Goal: Task Accomplishment & Management: Complete application form

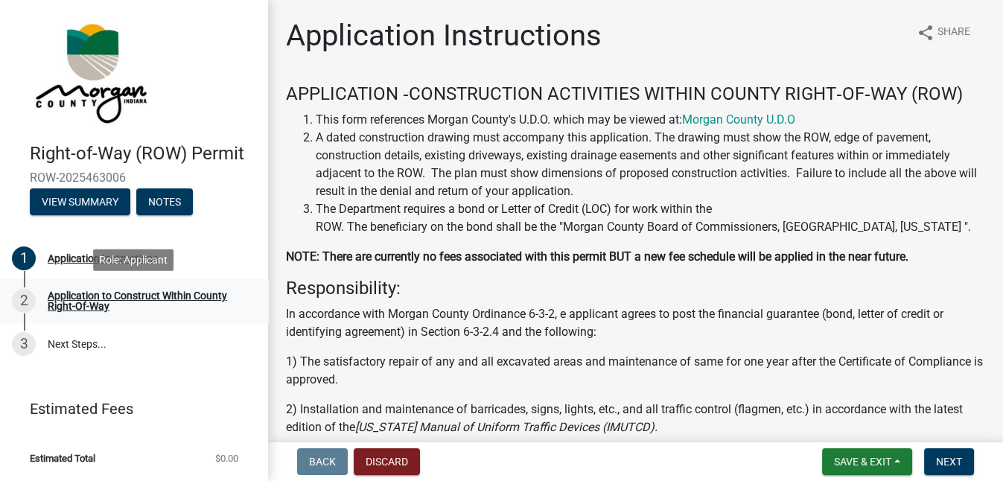
click at [117, 290] on div "Application to Construct Within County Right-Of-Way" at bounding box center [146, 300] width 197 height 21
click at [76, 263] on div "Application Instructions" at bounding box center [103, 258] width 110 height 10
click at [112, 295] on div "Application to Construct Within County Right-Of-Way" at bounding box center [146, 300] width 197 height 21
click at [890, 464] on span "Save & Exit" at bounding box center [862, 462] width 57 height 12
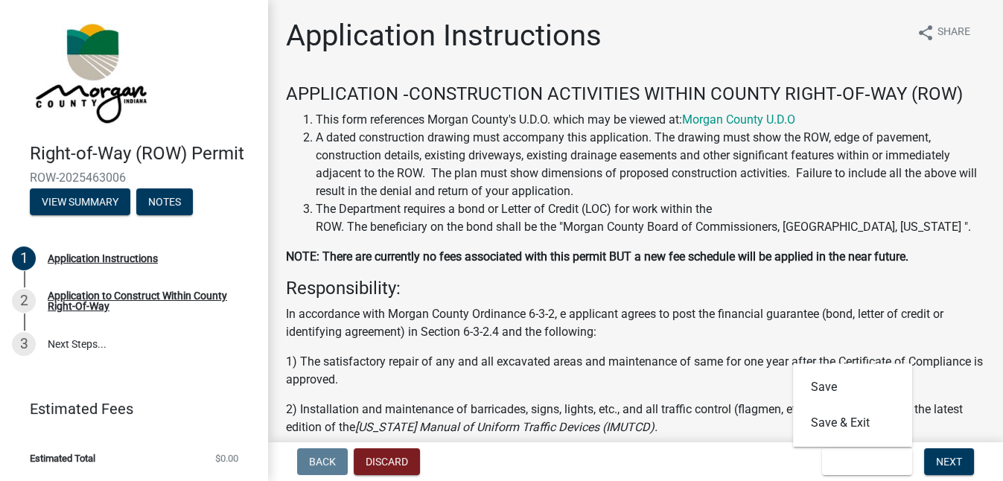
click at [524, 309] on p "In accordance with Morgan County Ordinance 6-3-2, e applicant agrees to post th…" at bounding box center [635, 323] width 699 height 36
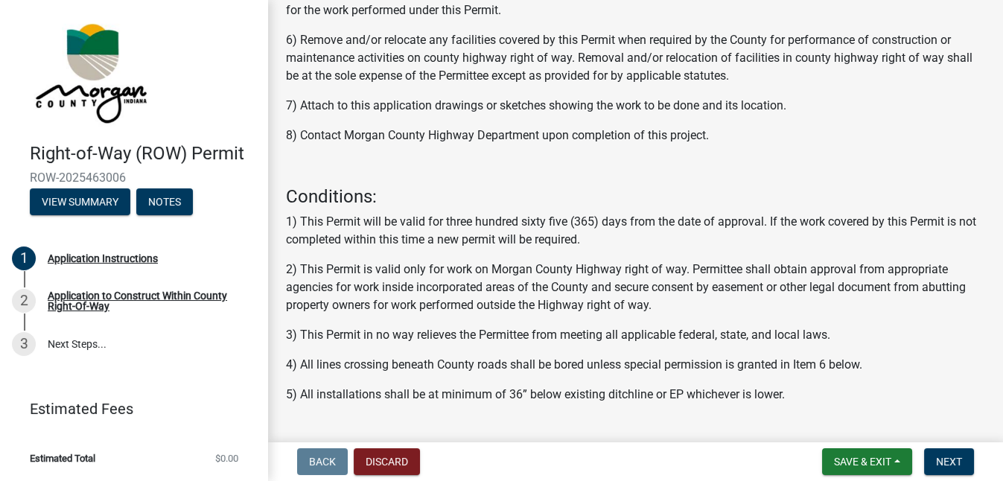
scroll to position [597, 0]
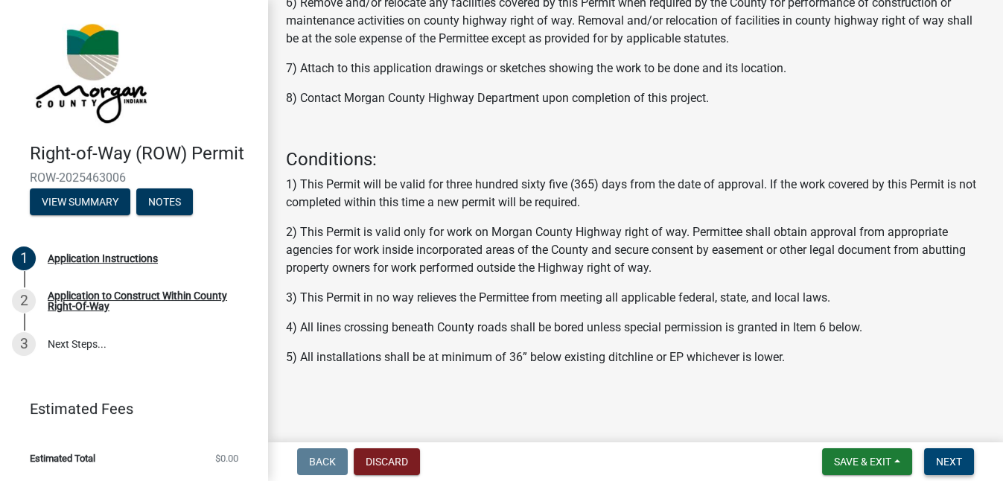
click at [940, 462] on span "Next" at bounding box center [949, 462] width 26 height 12
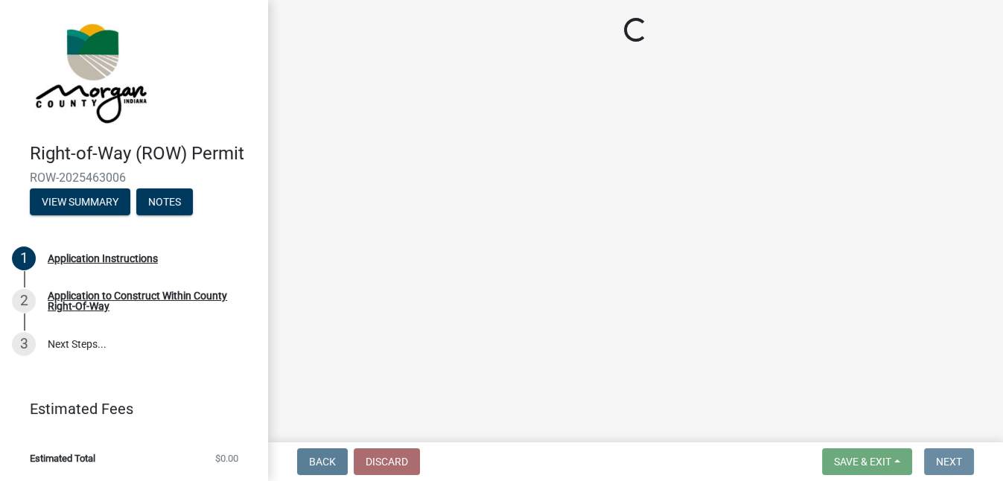
scroll to position [0, 0]
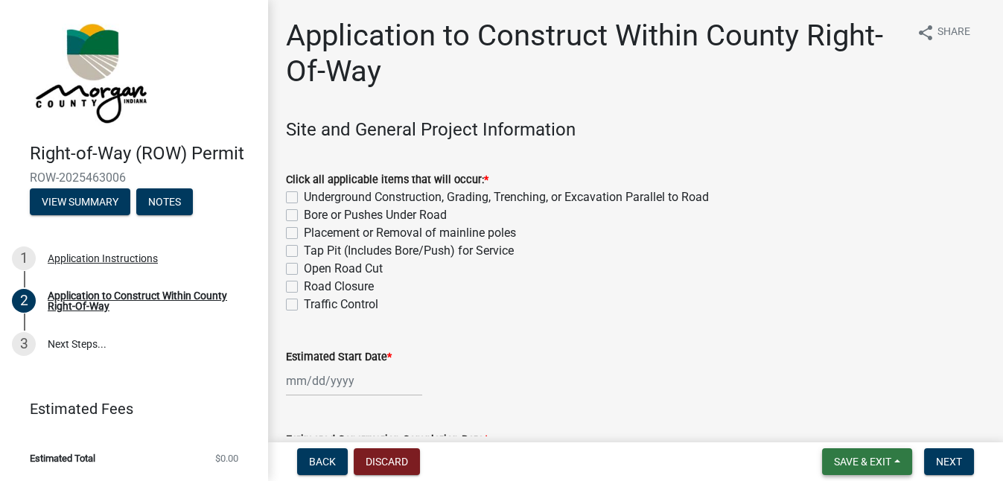
click at [888, 456] on span "Save & Exit" at bounding box center [862, 462] width 57 height 12
click at [844, 399] on button "Save" at bounding box center [852, 387] width 119 height 36
click at [304, 214] on label "Bore or Pushes Under Road" at bounding box center [375, 215] width 143 height 18
click at [304, 214] on input "Bore or Pushes Under Road" at bounding box center [309, 211] width 10 height 10
checkbox input "true"
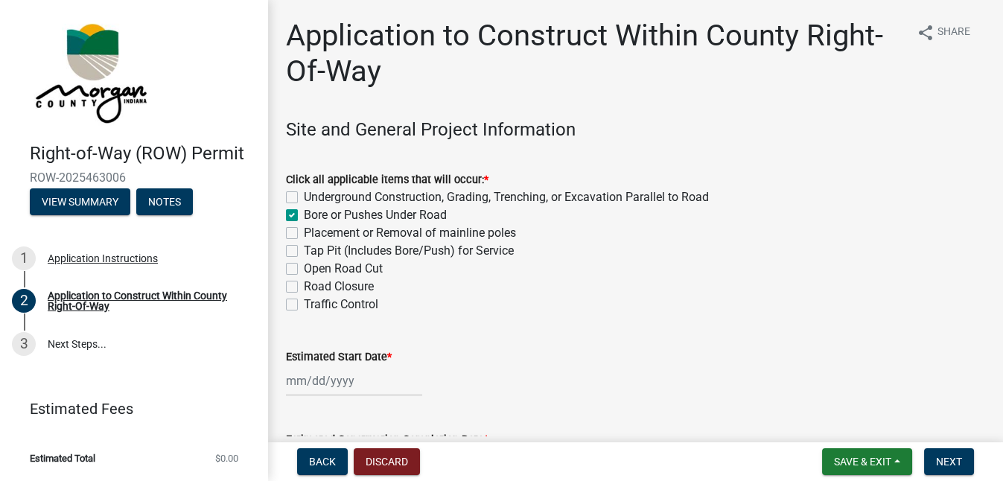
checkbox input "false"
checkbox input "true"
checkbox input "false"
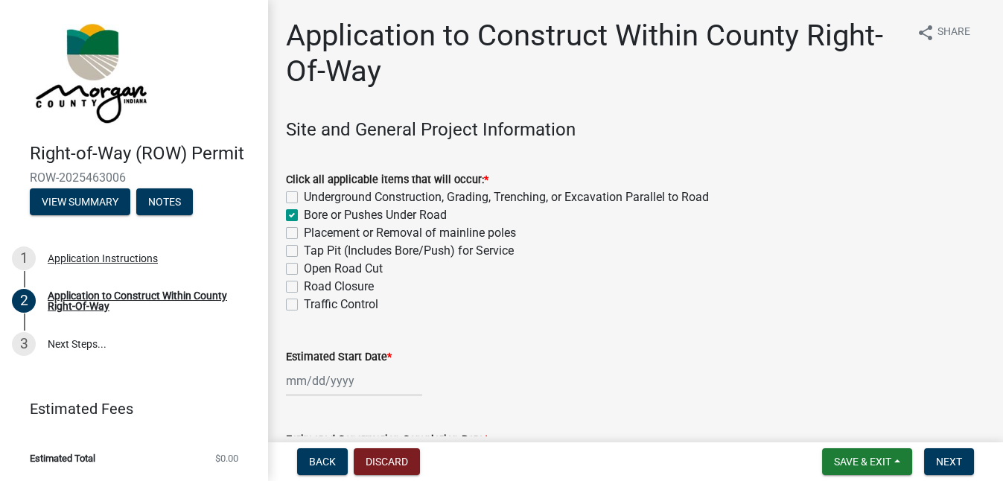
checkbox input "false"
click at [300, 264] on div "Open Road Cut" at bounding box center [635, 269] width 699 height 18
click at [304, 268] on label "Open Road Cut" at bounding box center [343, 269] width 79 height 18
click at [304, 268] on input "Open Road Cut" at bounding box center [309, 265] width 10 height 10
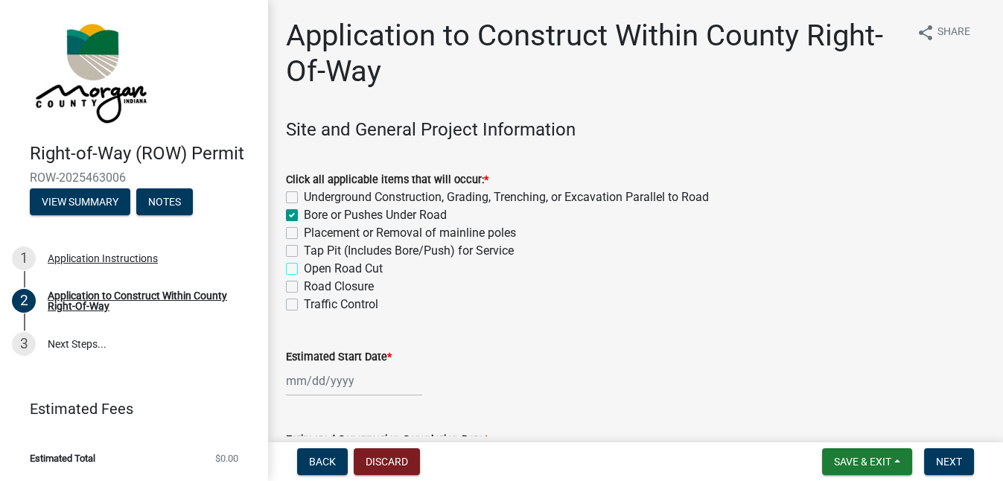
checkbox input "true"
checkbox input "false"
checkbox input "true"
checkbox input "false"
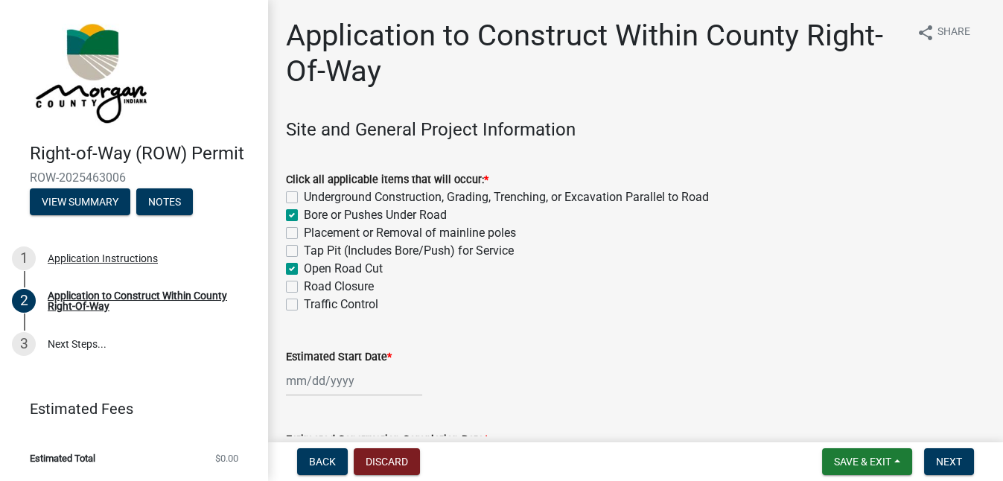
checkbox input "true"
checkbox input "false"
click at [298, 310] on div "Traffic Control" at bounding box center [635, 305] width 699 height 18
click at [304, 308] on label "Traffic Control" at bounding box center [341, 305] width 74 height 18
click at [304, 305] on input "Traffic Control" at bounding box center [309, 301] width 10 height 10
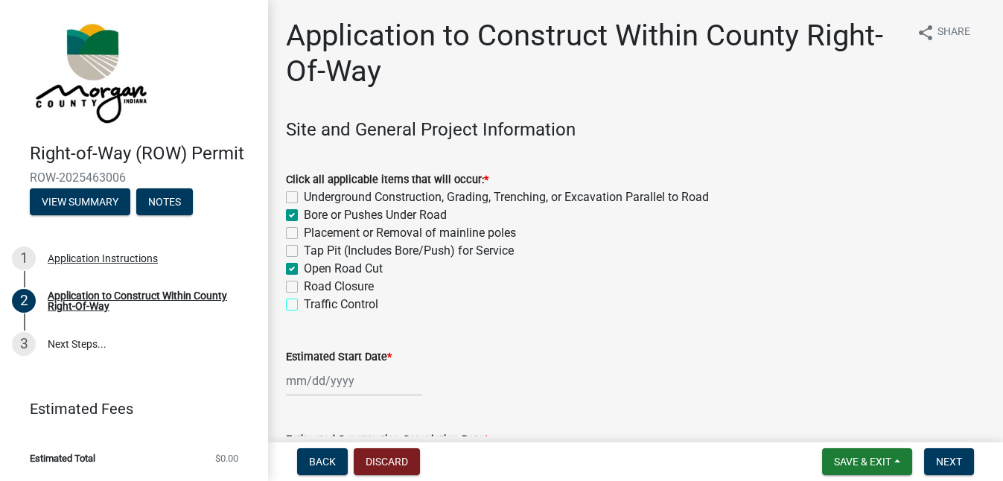
checkbox input "true"
checkbox input "false"
checkbox input "true"
checkbox input "false"
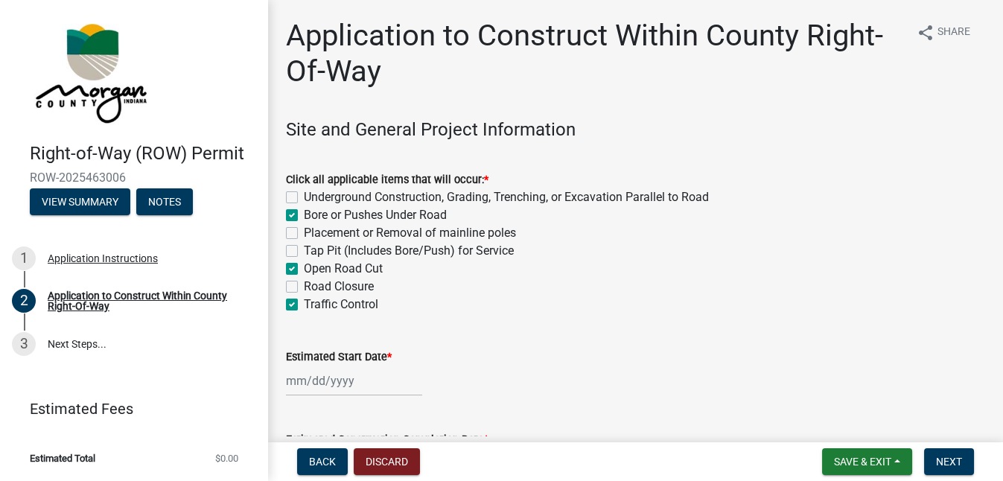
checkbox input "true"
checkbox input "false"
checkbox input "true"
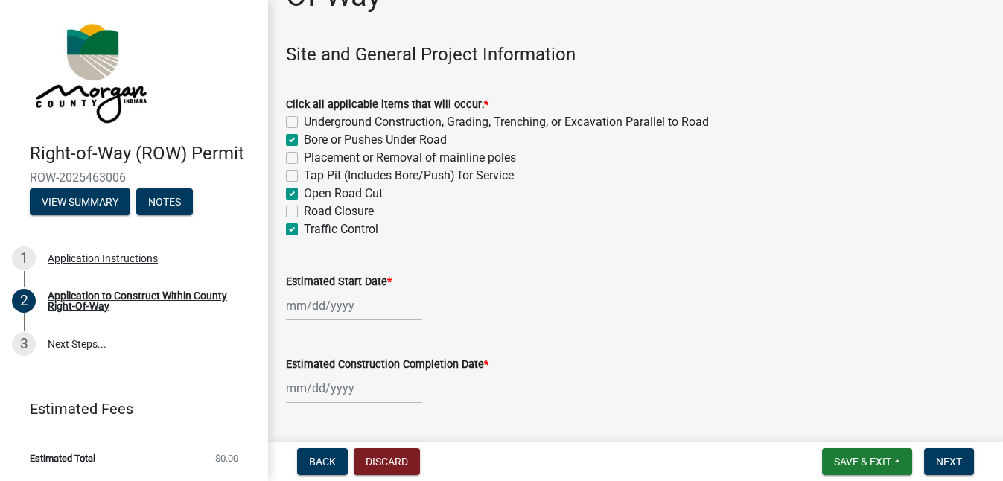
scroll to position [203, 0]
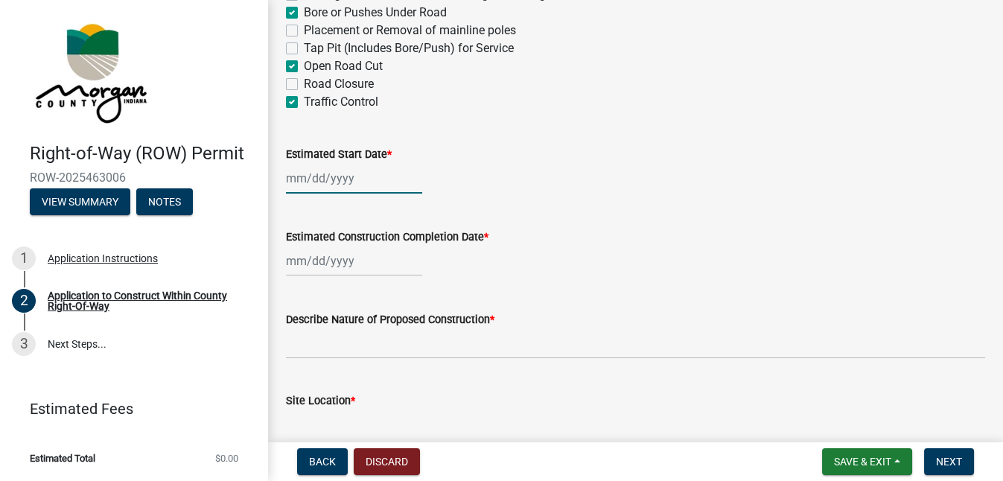
click at [319, 165] on div at bounding box center [354, 178] width 136 height 31
select select "8"
select select "2025"
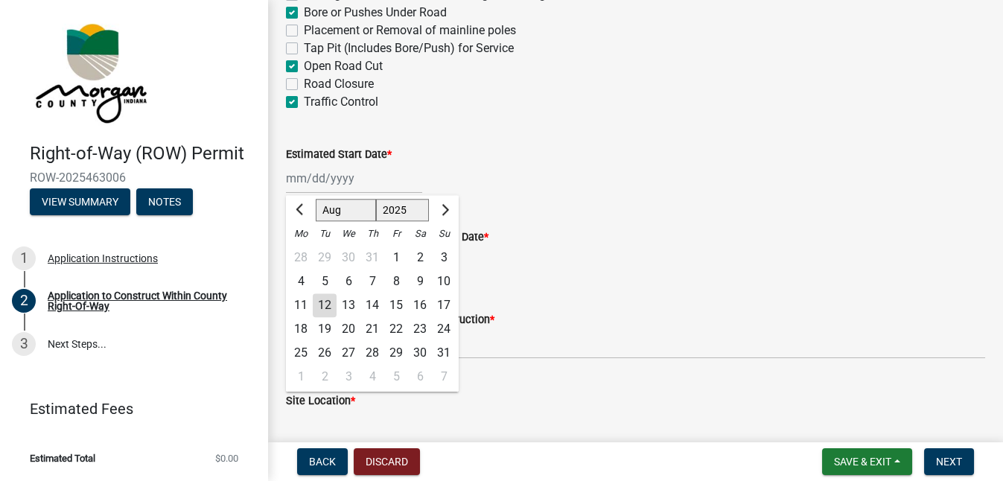
click at [302, 334] on div "18" at bounding box center [301, 329] width 24 height 24
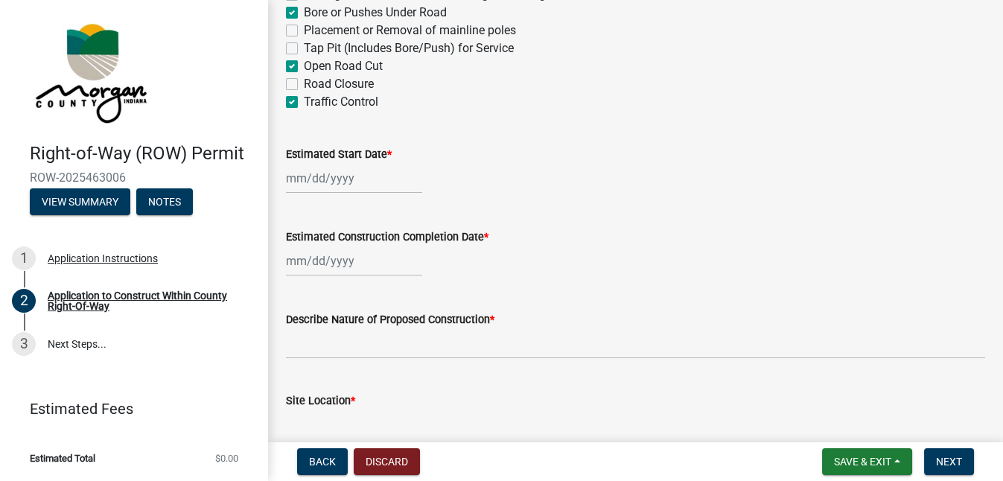
type input "[DATE]"
click at [316, 268] on div at bounding box center [354, 261] width 136 height 31
select select "8"
select select "2025"
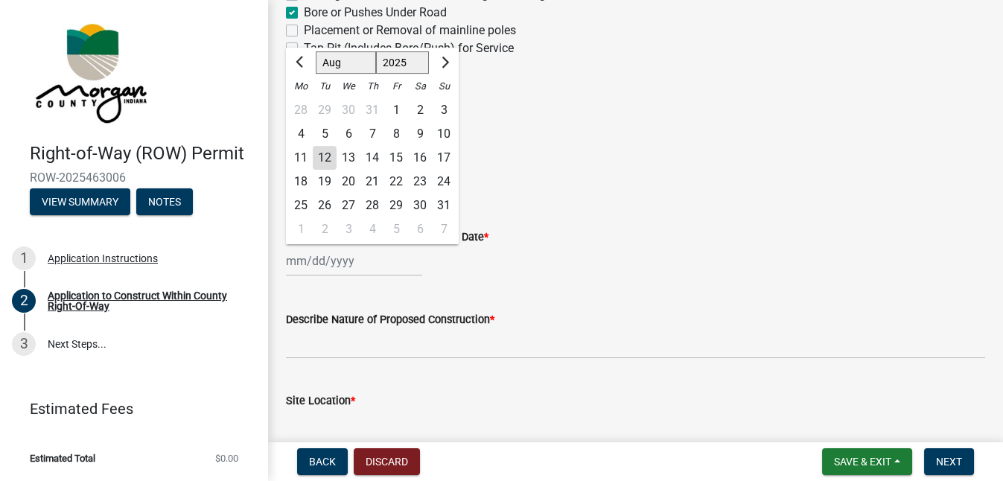
click at [458, 186] on div "18 19 20 21 22 23 24" at bounding box center [372, 182] width 173 height 24
click at [537, 163] on div "[DATE]" at bounding box center [635, 178] width 699 height 31
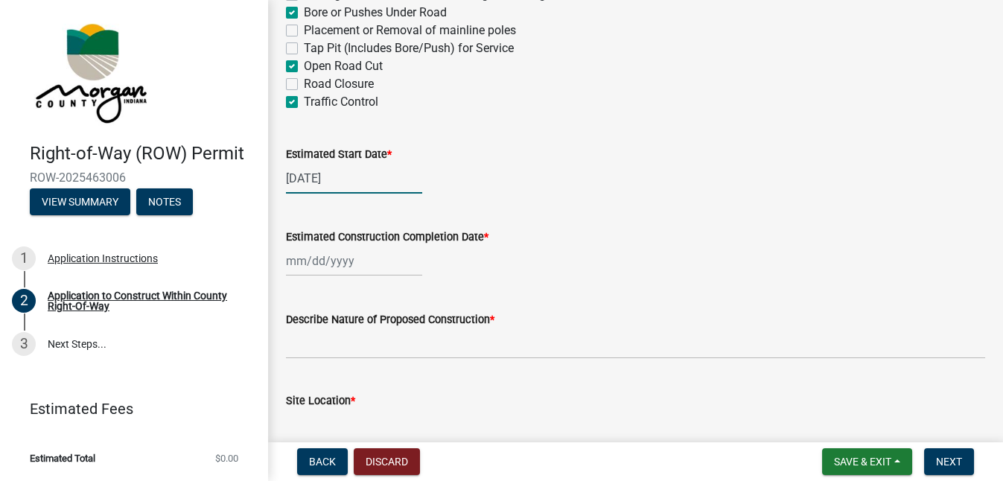
click at [356, 163] on div "[DATE]" at bounding box center [354, 178] width 136 height 31
select select "8"
select select "2025"
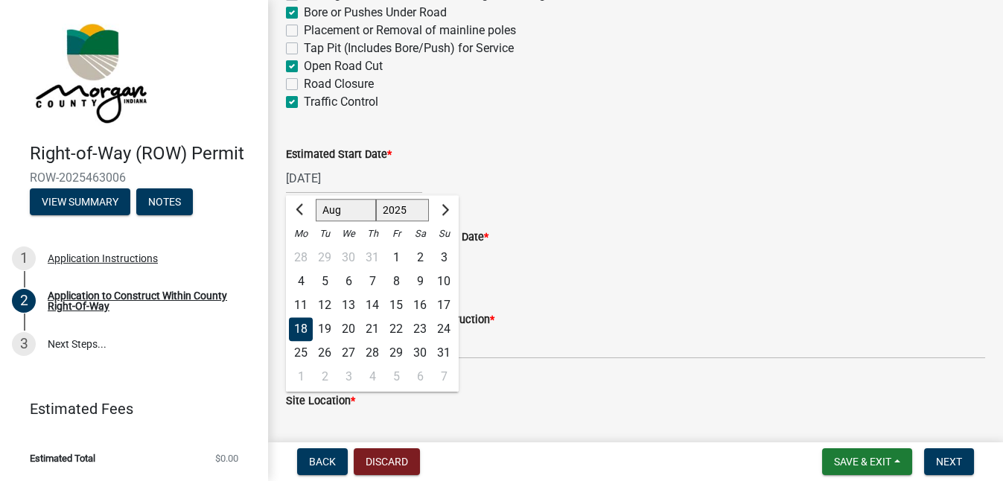
click at [335, 195] on ngb-datepicker "[PERSON_NAME] Feb Mar Apr [PERSON_NAME][DATE] Oct Nov [DATE] 1526 1527 1528 152…" at bounding box center [372, 293] width 173 height 197
click at [372, 332] on div "21" at bounding box center [372, 329] width 24 height 24
type input "[DATE]"
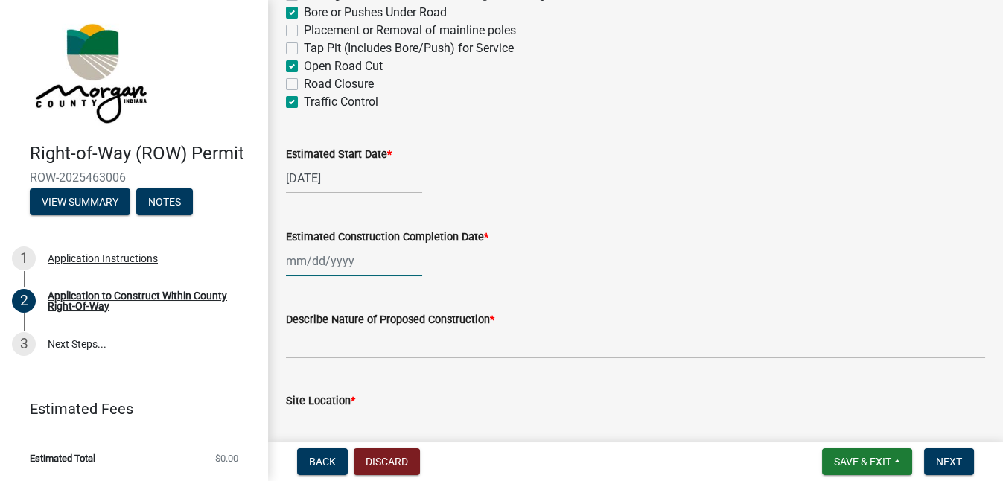
click at [326, 263] on div at bounding box center [354, 261] width 136 height 31
select select "8"
select select "2025"
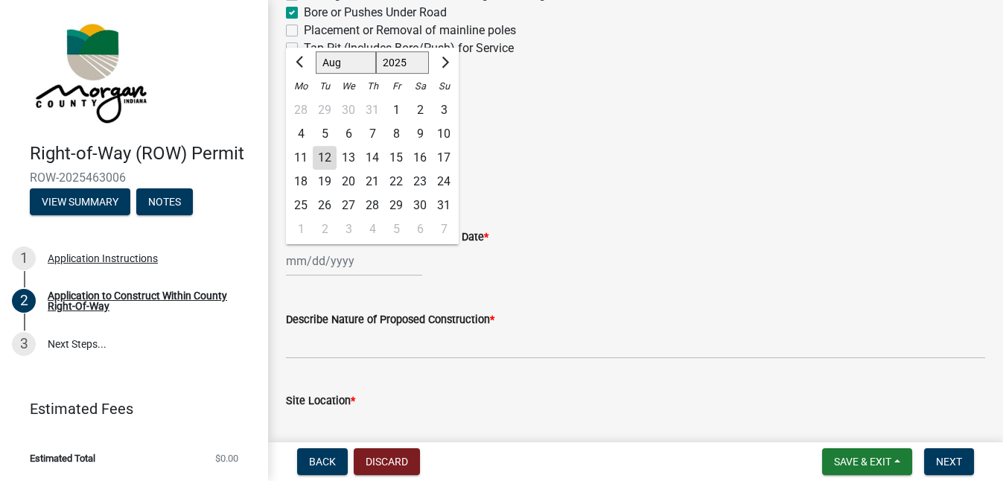
click at [348, 205] on div "27" at bounding box center [349, 206] width 24 height 24
type input "[DATE]"
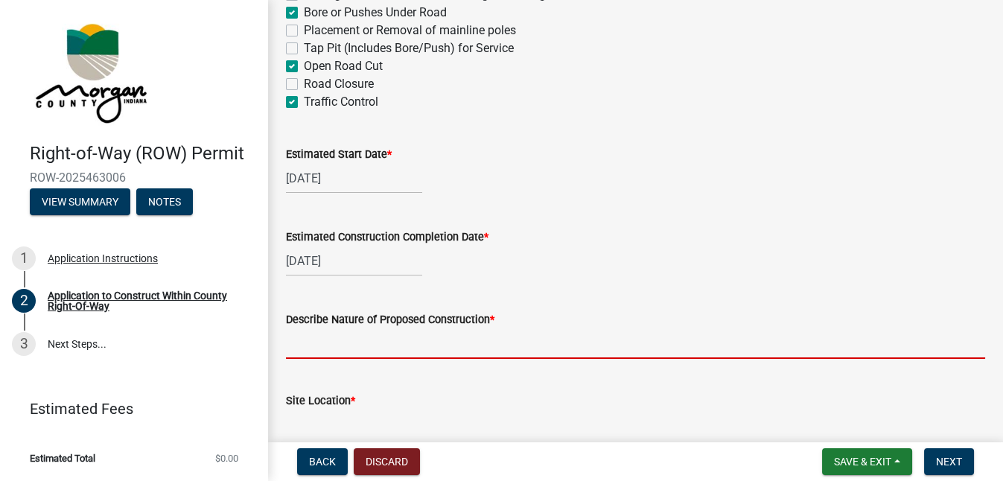
click at [331, 344] on input "Describe Nature of Proposed Construction *" at bounding box center [635, 343] width 699 height 31
type input "Pavement coring and shallow pavement subgrade testing. Borings/cores will be ba…"
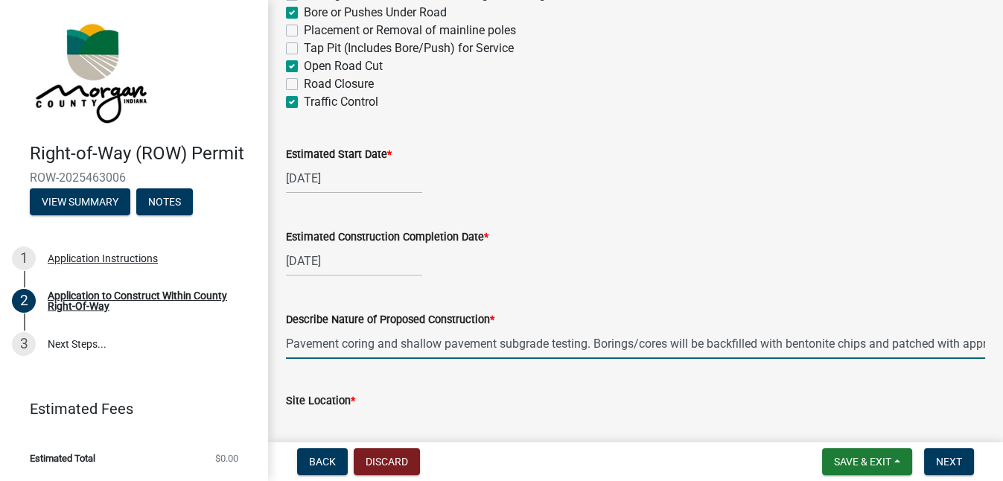
type input "[PERSON_NAME][GEOGRAPHIC_DATA] (from SR39 to [GEOGRAPHIC_DATA]), [GEOGRAPHIC_DA…"
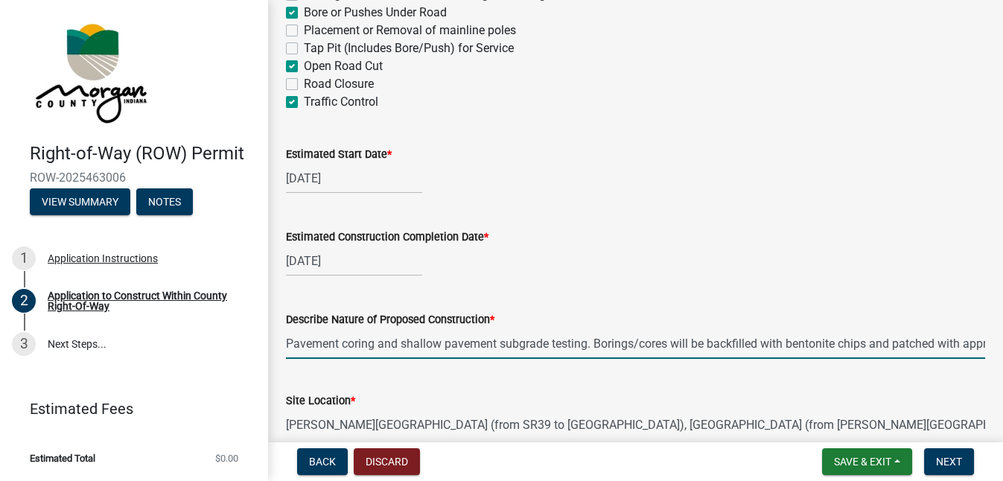
type input "[DATE]"
select select "8"
select select "2025"
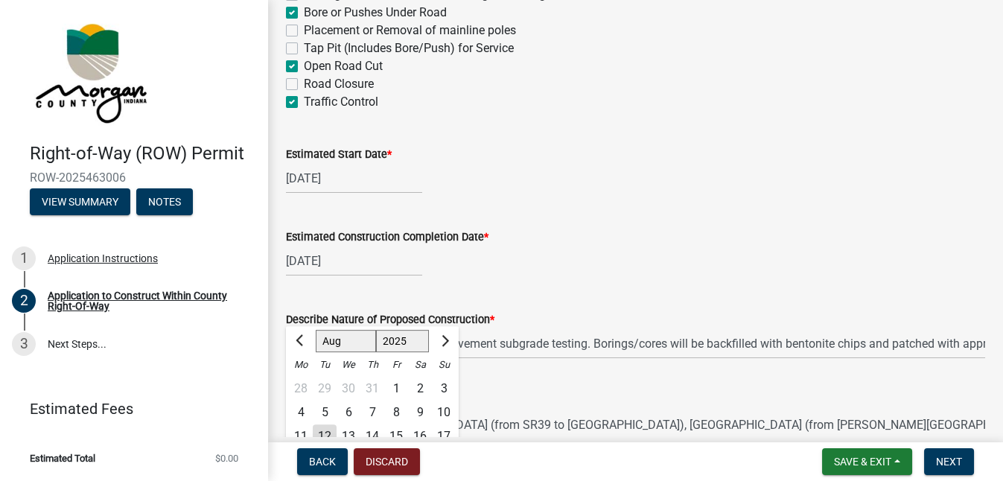
scroll to position [453, 0]
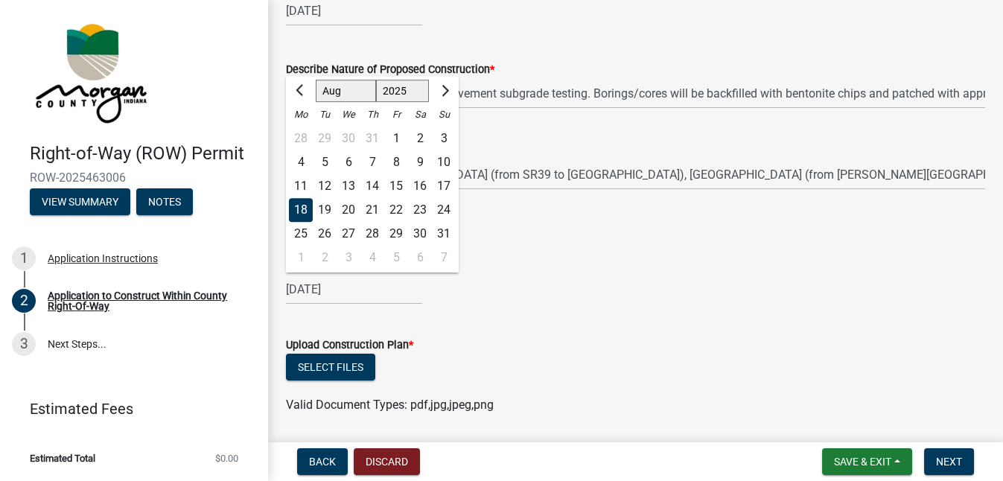
click at [584, 246] on div "Construction Plan Date * [DATE] Jan Feb Mar Apr May Jun [DATE] Aug Sep Oct Nov …" at bounding box center [635, 269] width 699 height 69
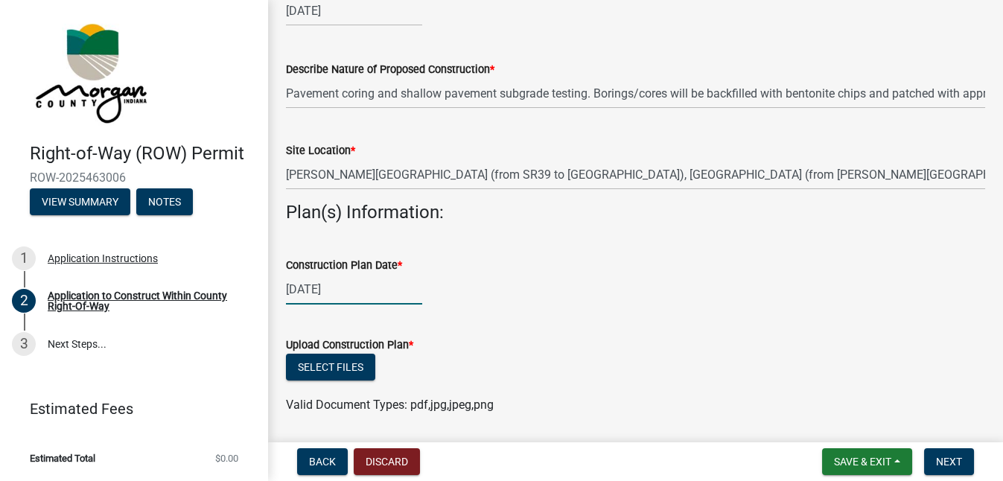
click at [345, 287] on div "[DATE]" at bounding box center [354, 289] width 136 height 31
select select "8"
select select "2025"
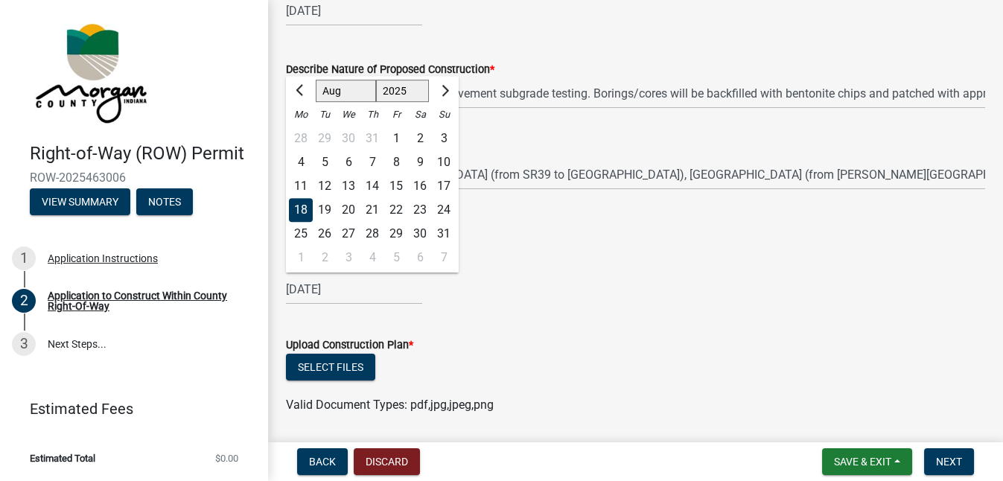
click at [372, 210] on div "21" at bounding box center [372, 210] width 24 height 24
type input "[DATE]"
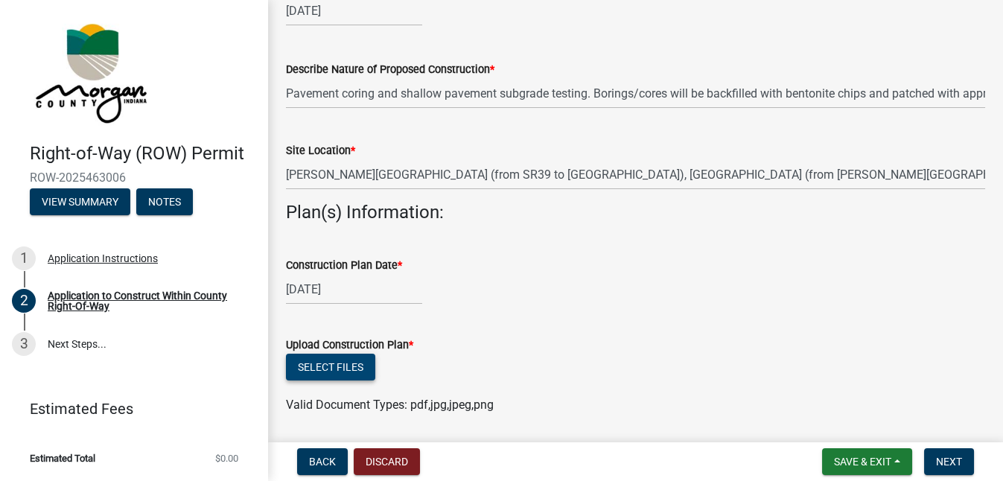
click at [350, 369] on button "Select files" at bounding box center [330, 367] width 89 height 27
click at [943, 462] on span "Next" at bounding box center [949, 462] width 26 height 12
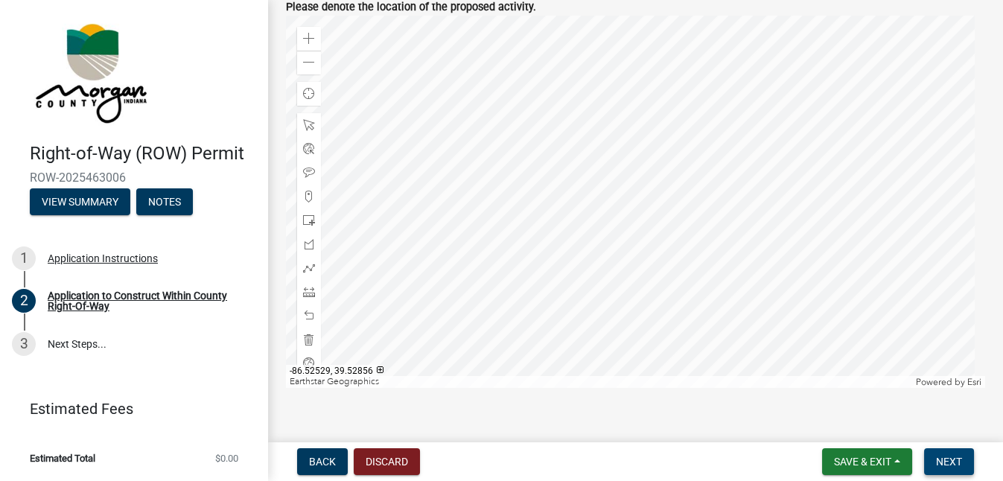
scroll to position [952, 0]
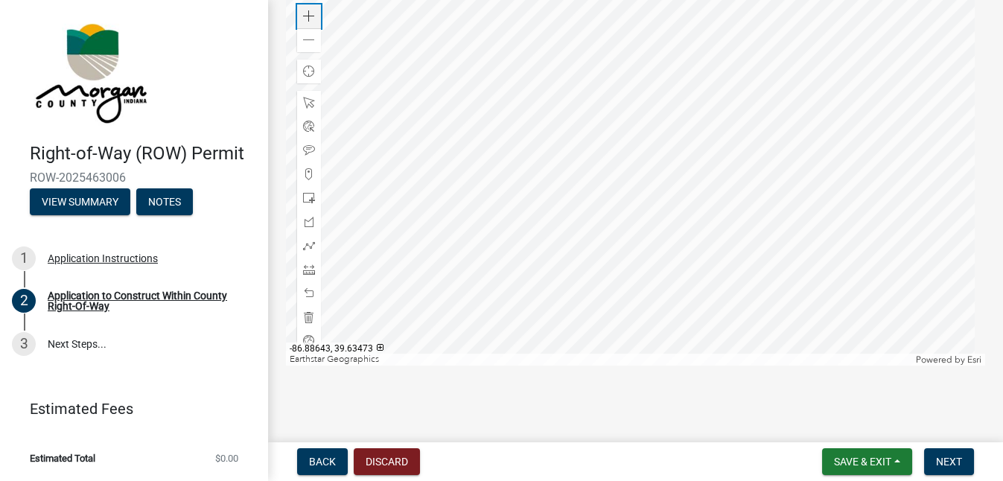
click at [310, 14] on span at bounding box center [309, 16] width 12 height 12
click at [624, 366] on div at bounding box center [635, 179] width 699 height 372
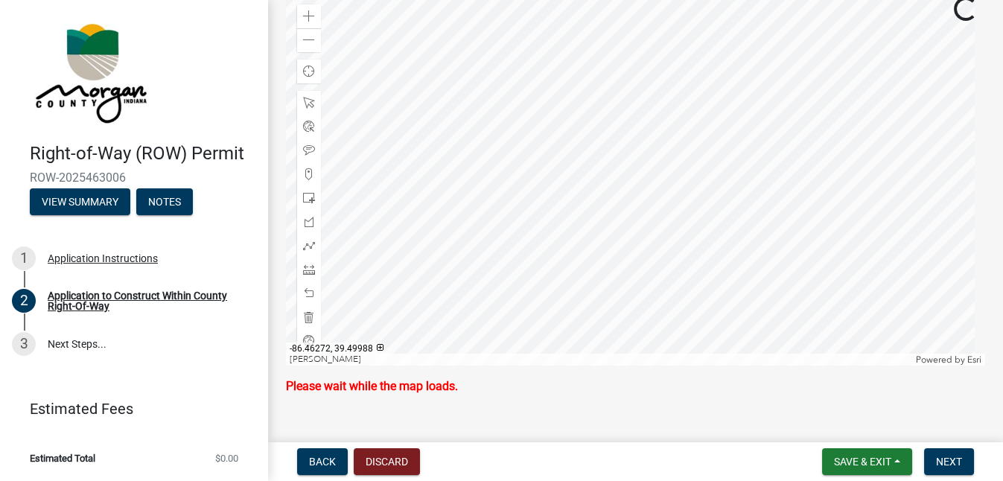
click at [654, 366] on div at bounding box center [635, 179] width 699 height 372
click at [305, 39] on span at bounding box center [309, 40] width 12 height 12
click at [610, 349] on div at bounding box center [635, 179] width 699 height 372
click at [669, 261] on div at bounding box center [635, 179] width 699 height 372
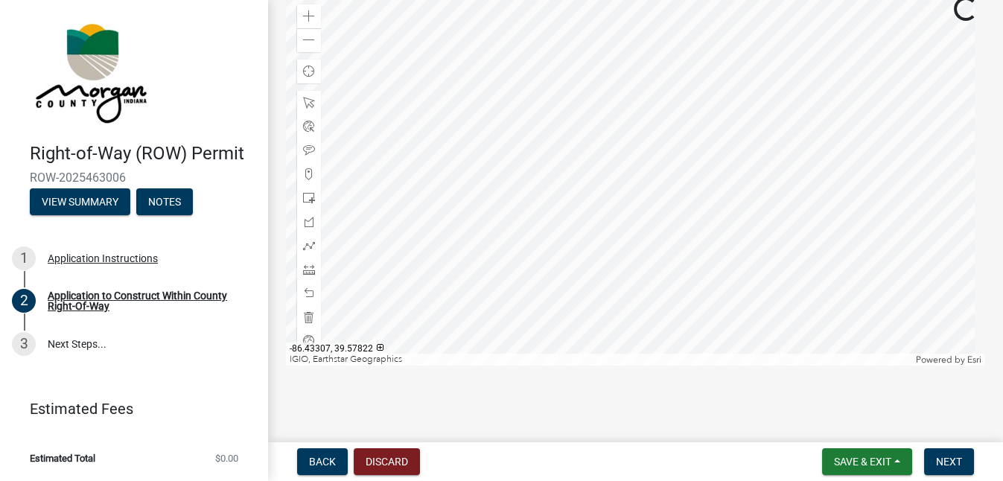
click at [747, 334] on div at bounding box center [635, 179] width 699 height 372
click at [616, 213] on div at bounding box center [635, 179] width 699 height 372
click at [305, 36] on span at bounding box center [309, 40] width 12 height 12
click at [308, 13] on span at bounding box center [309, 16] width 12 height 12
click at [309, 13] on span at bounding box center [309, 16] width 12 height 12
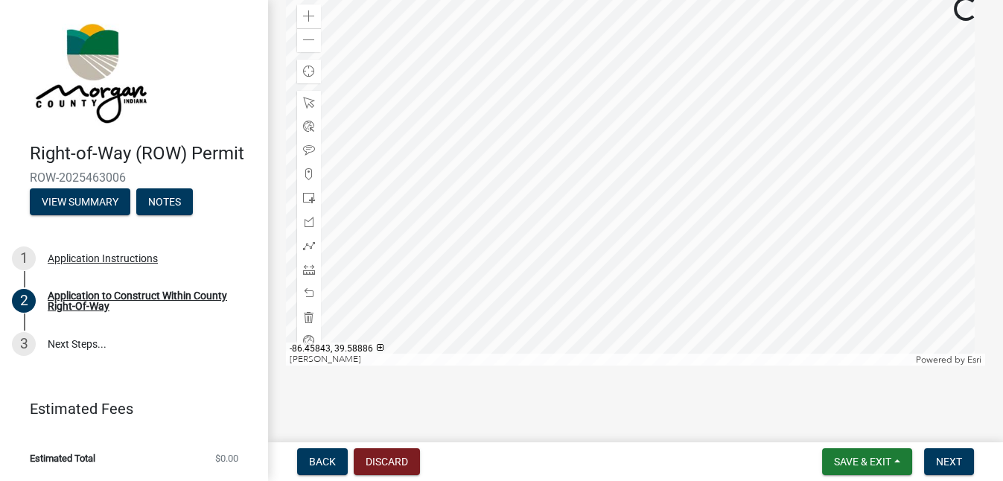
click at [673, 195] on div at bounding box center [635, 179] width 699 height 372
click at [316, 16] on div "Zoom in" at bounding box center [309, 16] width 24 height 24
click at [687, 258] on div at bounding box center [635, 179] width 699 height 372
click at [300, 238] on div at bounding box center [309, 246] width 24 height 24
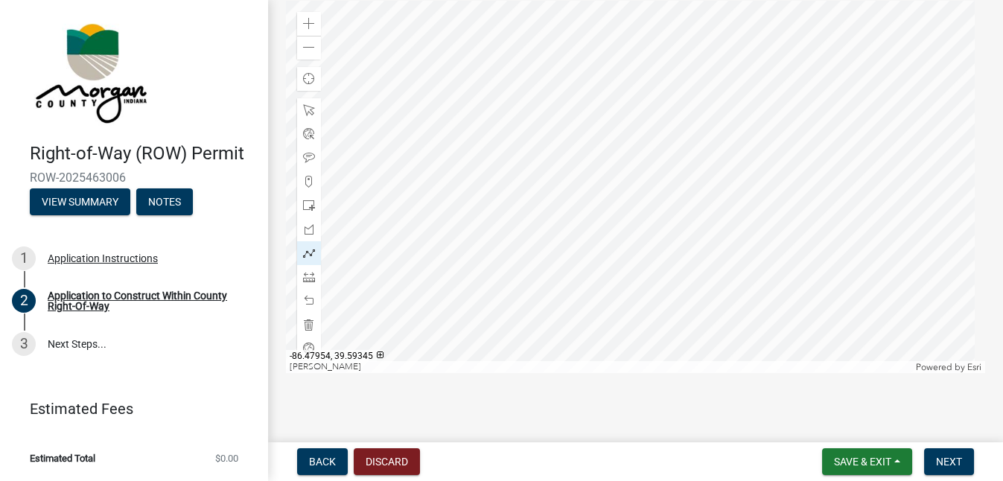
click at [398, 102] on div at bounding box center [635, 187] width 699 height 372
click at [479, 232] on div at bounding box center [635, 187] width 699 height 372
click at [408, 86] on div at bounding box center [635, 187] width 699 height 372
click at [913, 80] on div at bounding box center [635, 187] width 699 height 372
click at [909, 264] on div at bounding box center [635, 187] width 699 height 372
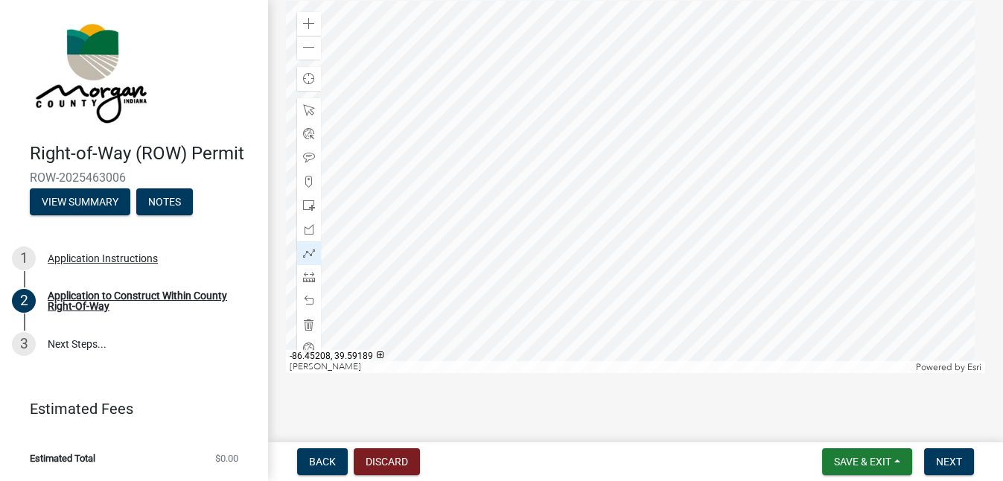
click at [899, 106] on div at bounding box center [635, 187] width 699 height 372
click at [899, 96] on div at bounding box center [635, 187] width 699 height 372
click at [769, 207] on div at bounding box center [635, 187] width 699 height 372
click at [701, 249] on div at bounding box center [635, 187] width 699 height 372
click at [634, 269] on div at bounding box center [635, 187] width 699 height 372
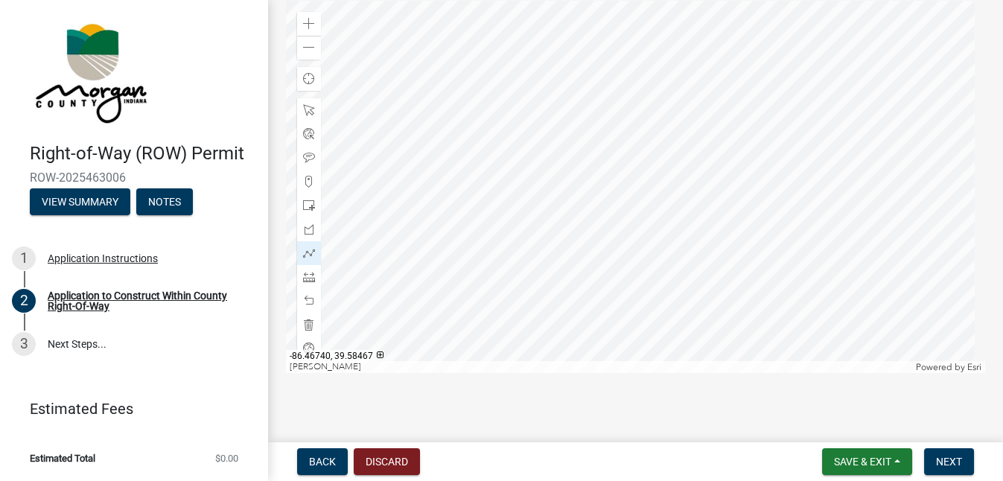
click at [634, 269] on div at bounding box center [635, 187] width 699 height 372
click at [946, 464] on span "Next" at bounding box center [949, 462] width 26 height 12
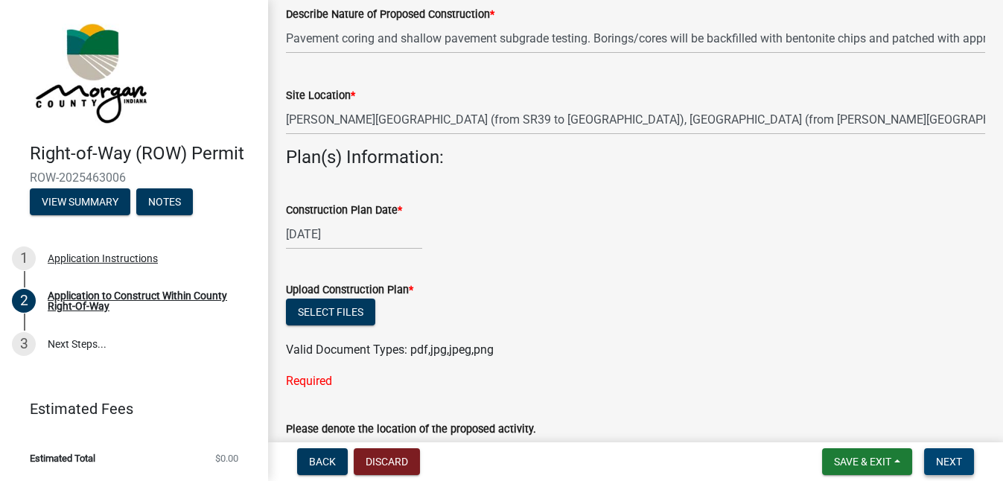
scroll to position [539, 0]
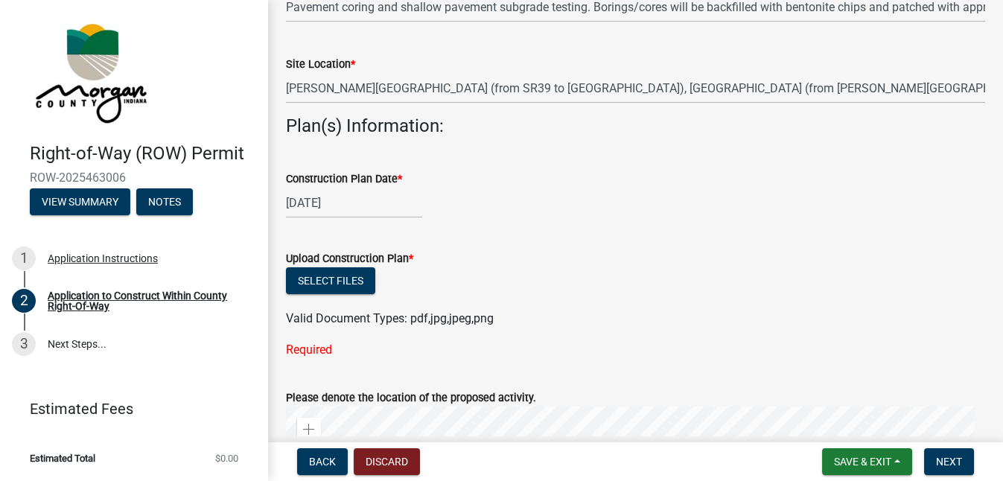
click at [409, 255] on label "Upload Construction Plan *" at bounding box center [349, 259] width 127 height 10
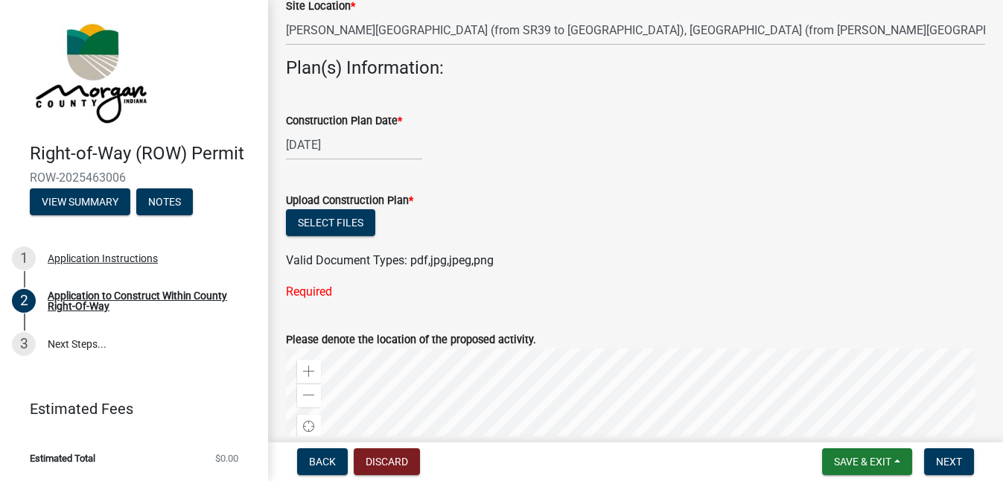
scroll to position [609, 0]
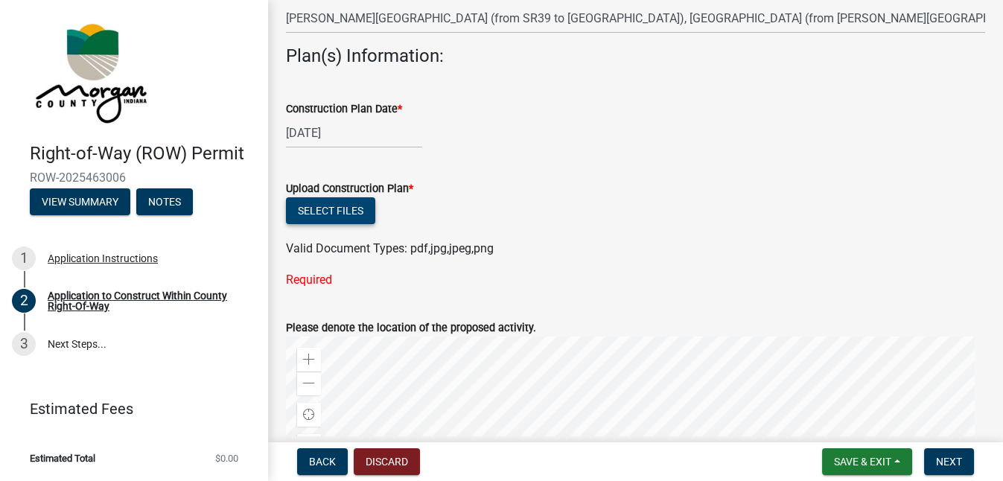
click at [320, 209] on button "Select files" at bounding box center [330, 210] width 89 height 27
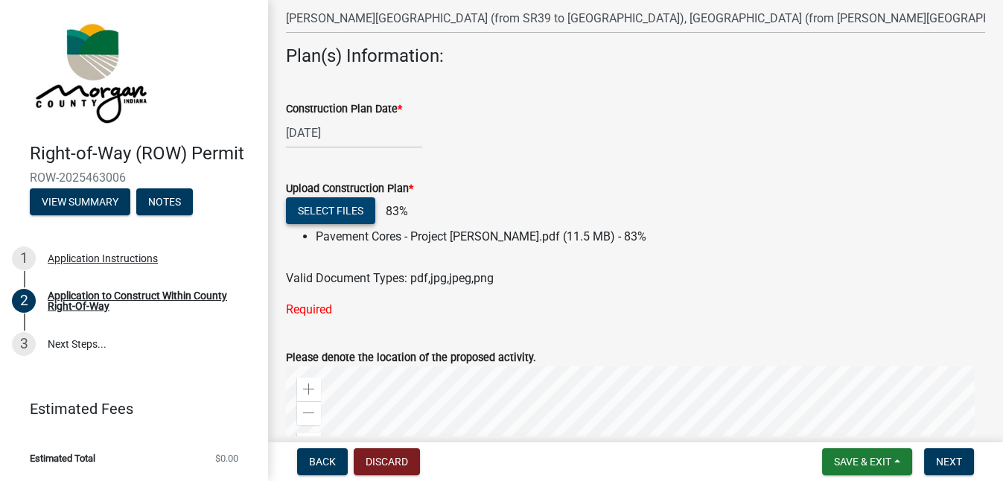
click at [337, 213] on button "Select files" at bounding box center [330, 210] width 89 height 27
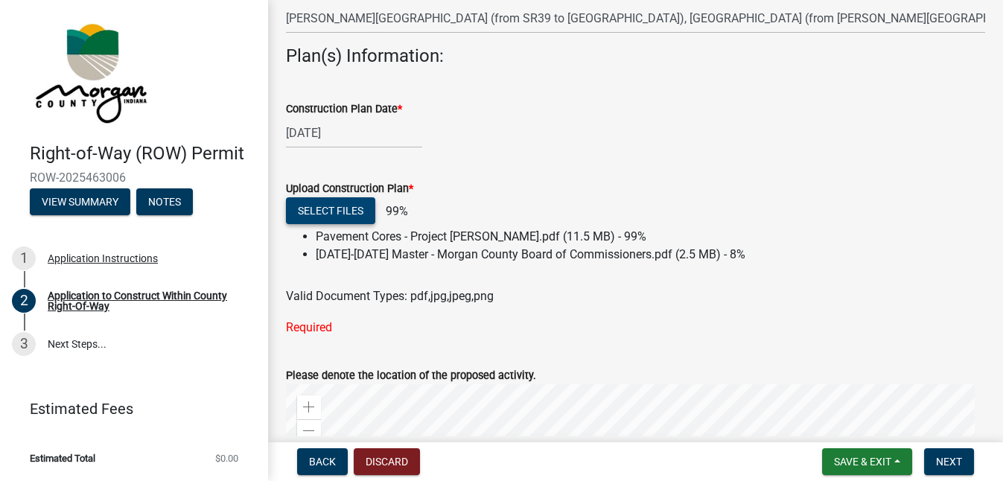
click at [340, 211] on button "Select files" at bounding box center [330, 210] width 89 height 27
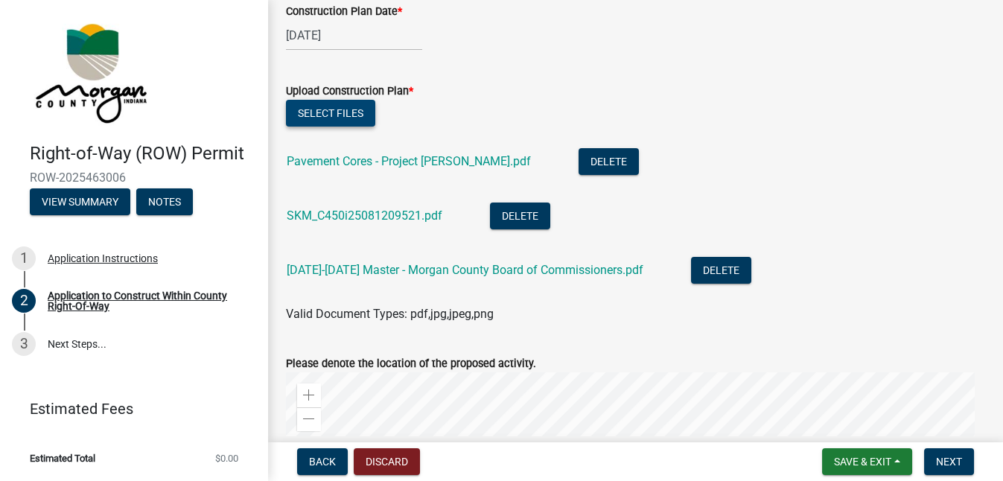
scroll to position [879, 0]
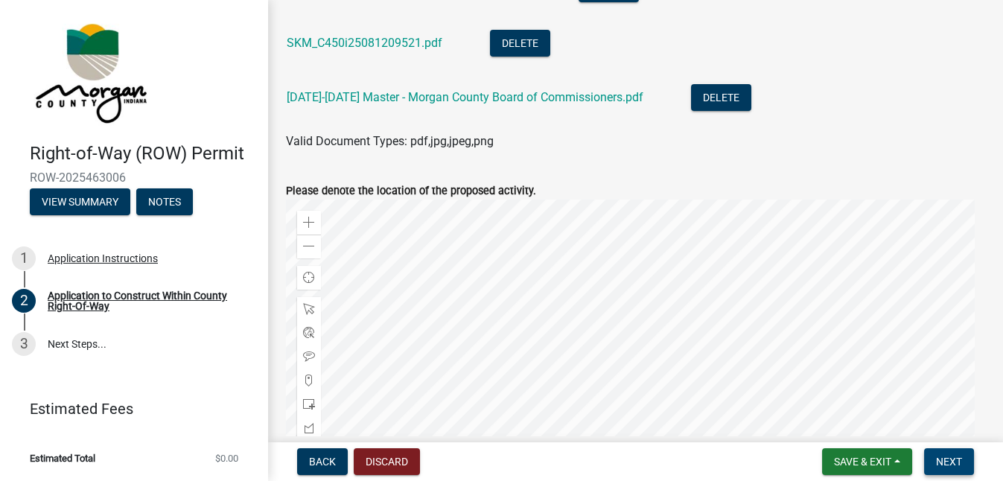
click at [957, 477] on nav "Back Discard Save & Exit Save Save & Exit Next" at bounding box center [635, 461] width 735 height 39
click at [952, 464] on span "Next" at bounding box center [949, 462] width 26 height 12
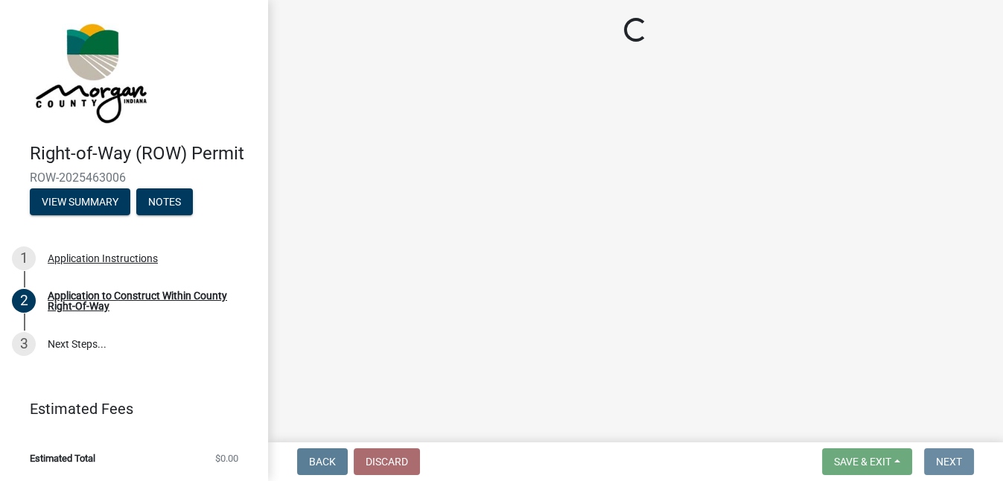
scroll to position [0, 0]
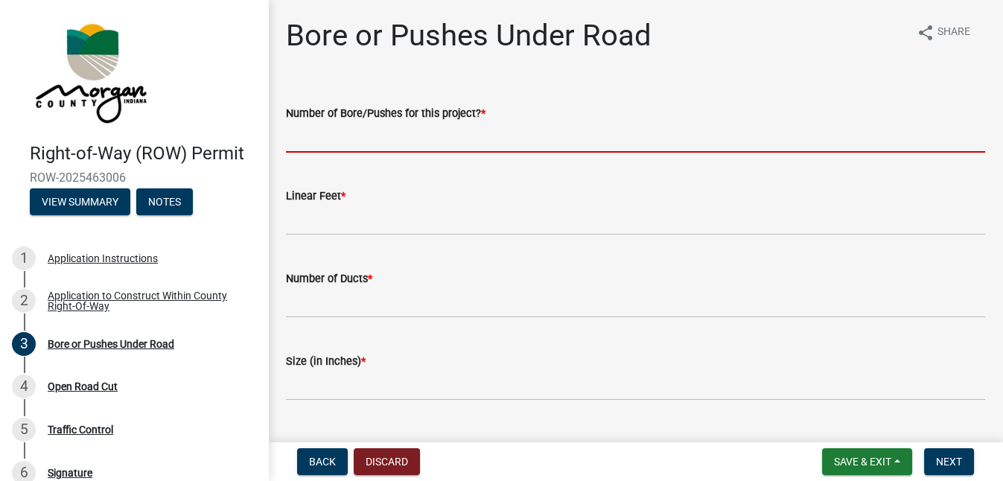
click at [334, 145] on input "text" at bounding box center [635, 137] width 699 height 31
type input "46"
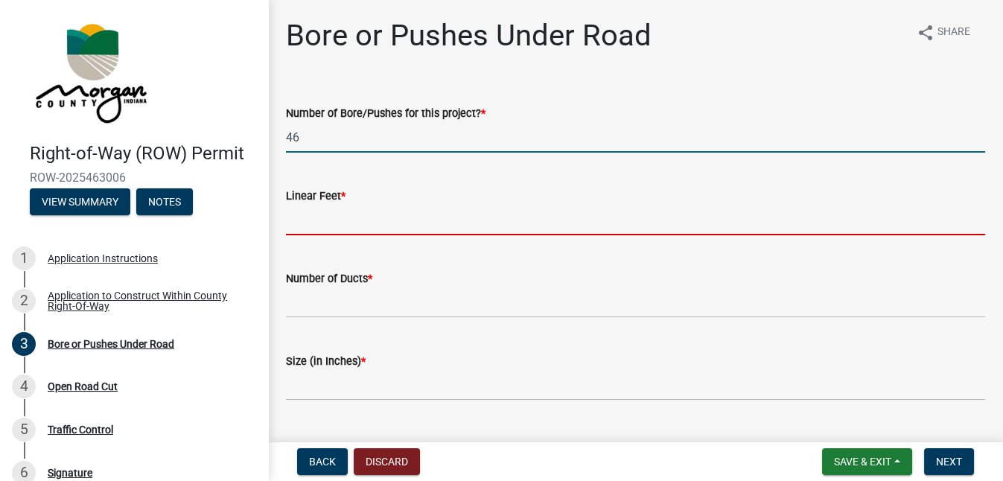
type input "2"
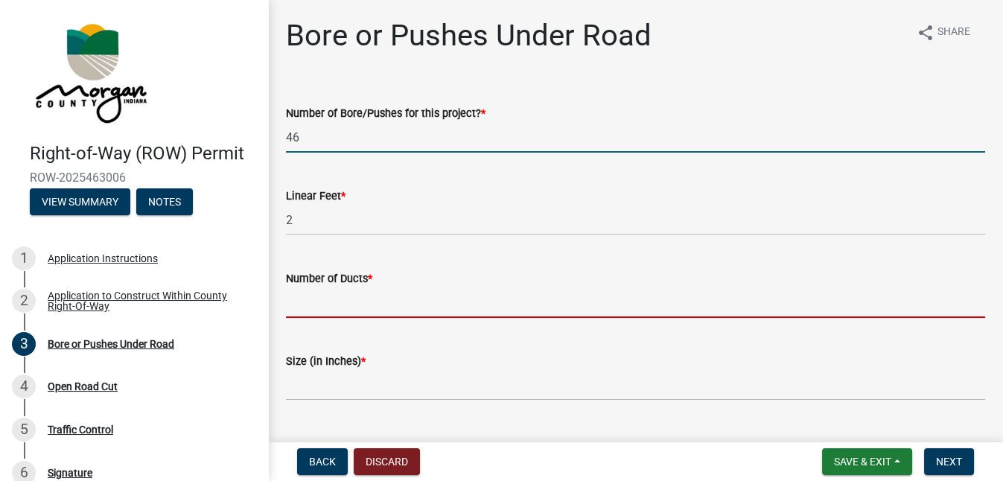
type input "0"
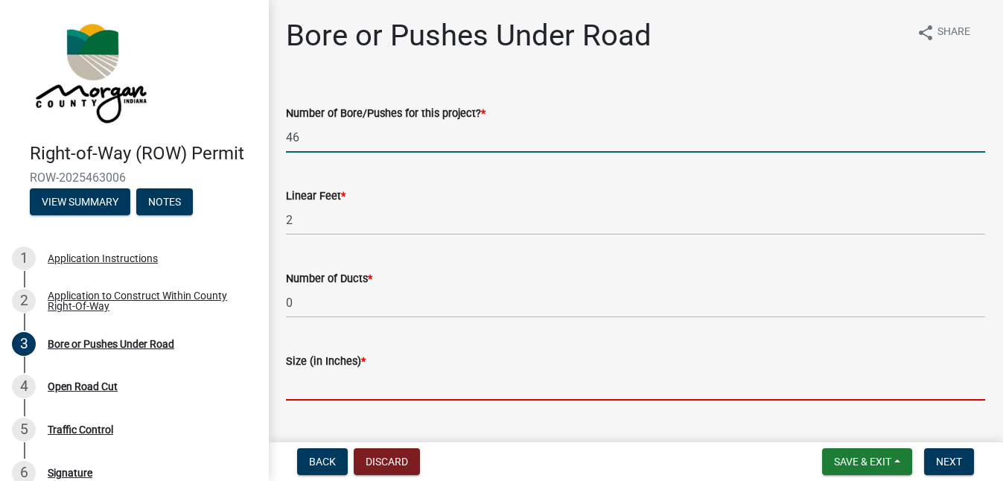
type input "0"
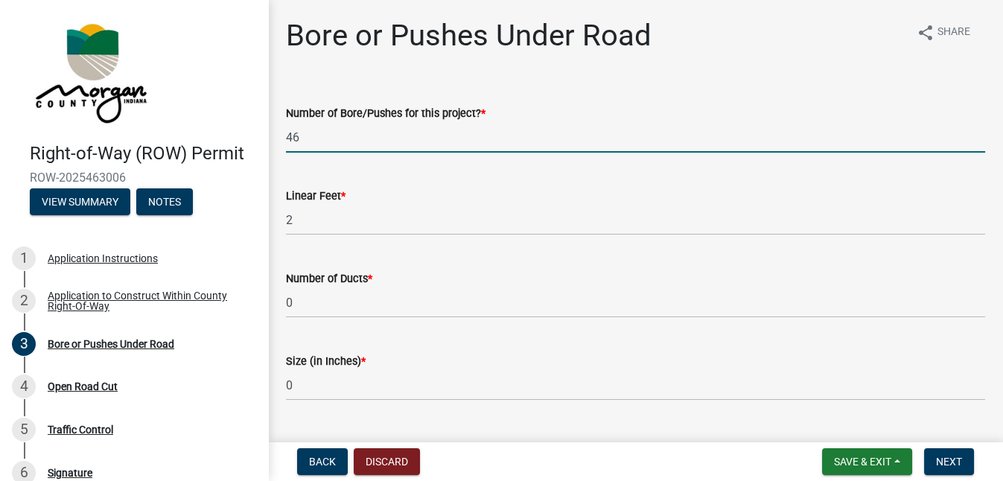
type input "0"
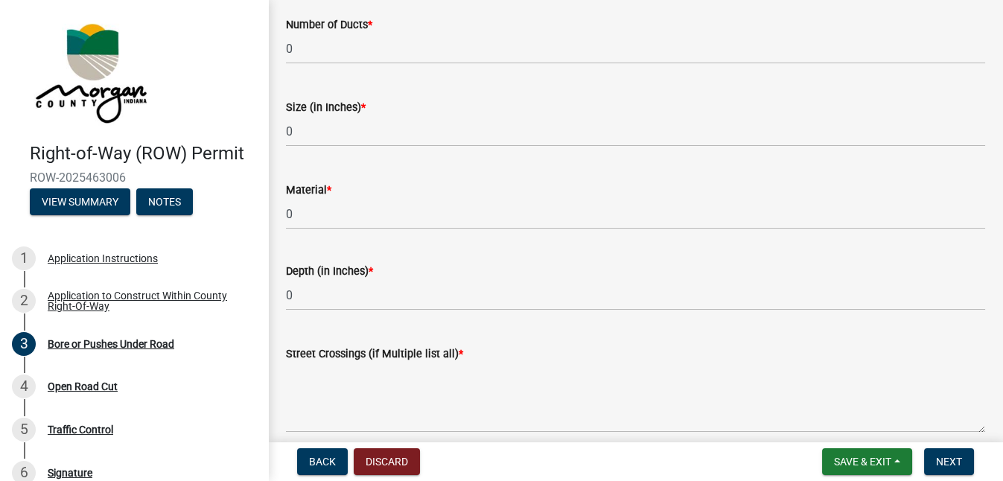
scroll to position [337, 0]
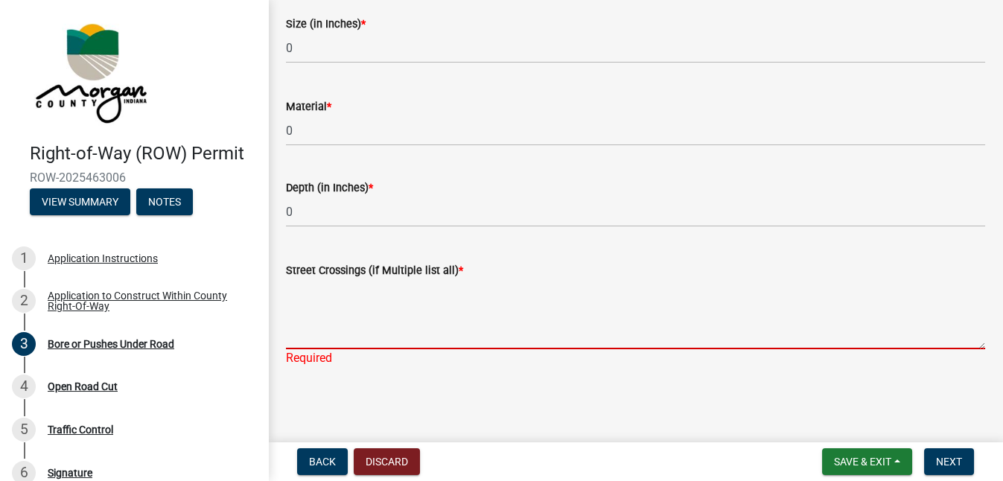
click at [332, 346] on textarea "Street Crossings (if Multiple list all) *" at bounding box center [635, 314] width 699 height 70
click at [327, 305] on textarea "Street Crossings (if Multiple list all) *" at bounding box center [635, 314] width 699 height 70
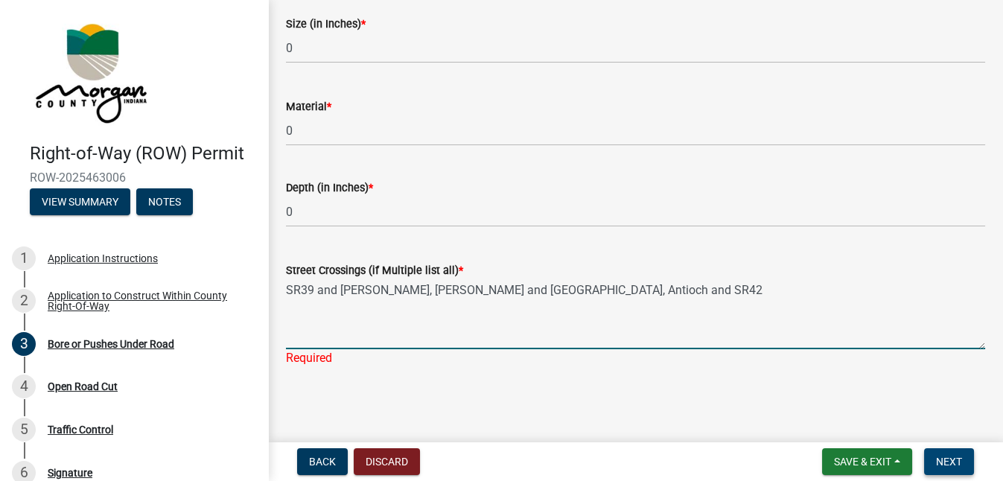
type textarea "SR39 and [PERSON_NAME], [PERSON_NAME] and [GEOGRAPHIC_DATA], Antioch and SR42"
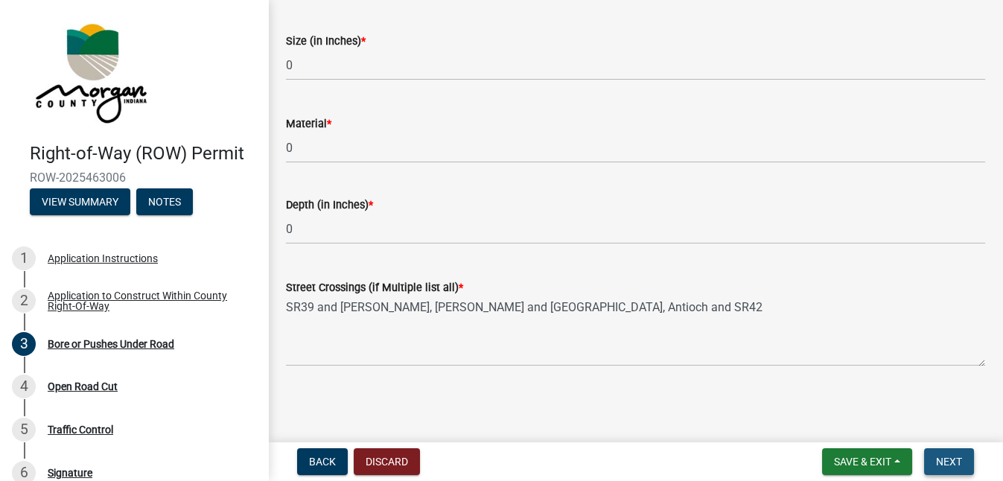
scroll to position [319, 0]
click at [960, 462] on span "Next" at bounding box center [949, 462] width 26 height 12
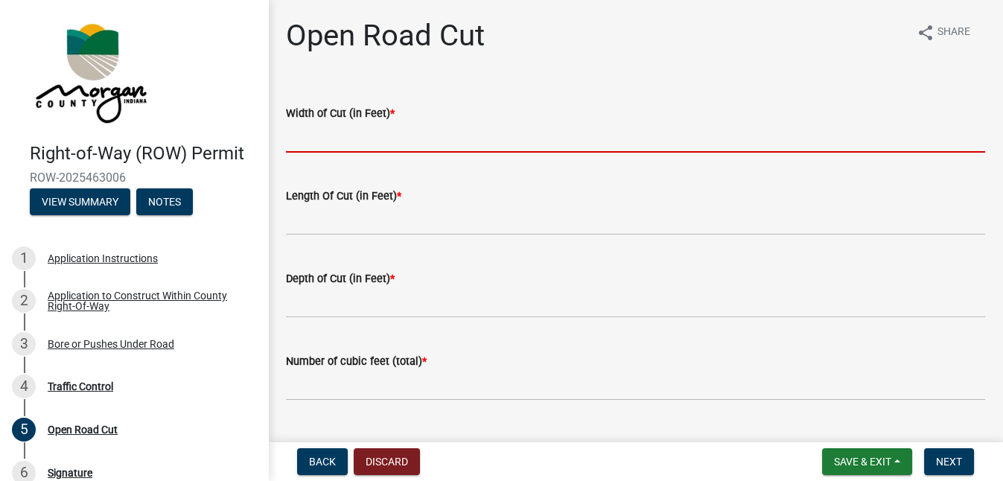
click at [413, 140] on input "text" at bounding box center [635, 137] width 699 height 31
click at [415, 142] on input "text" at bounding box center [635, 137] width 699 height 31
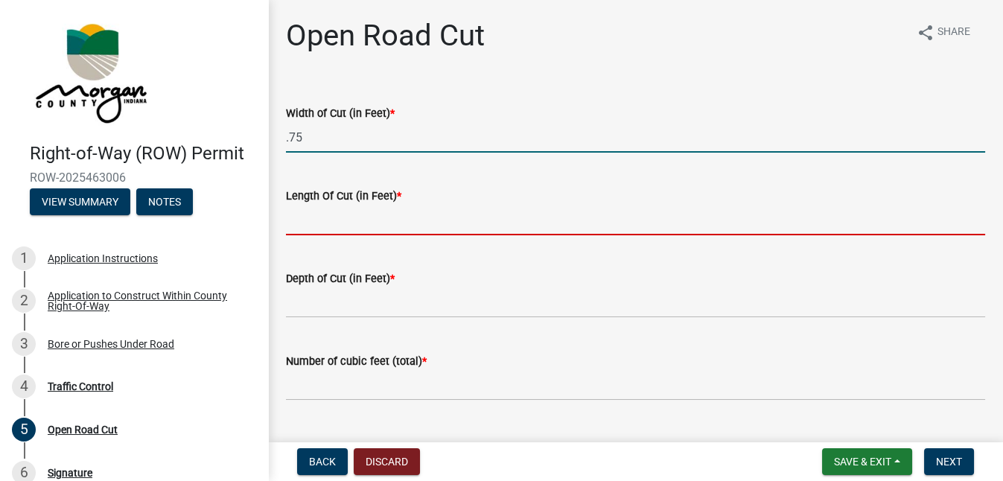
type input "0.75"
click at [336, 228] on input "text" at bounding box center [635, 220] width 699 height 31
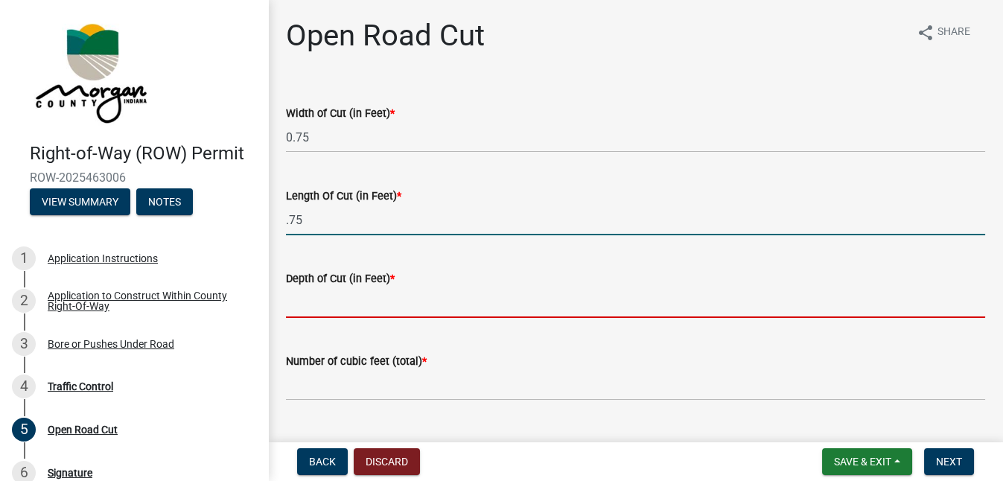
type input "0.75"
click at [348, 304] on input "text" at bounding box center [635, 302] width 699 height 31
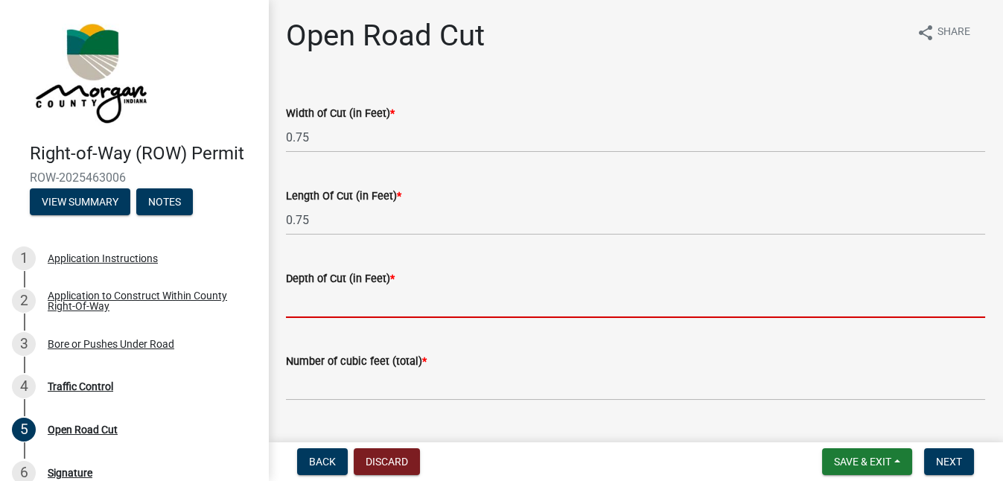
click at [308, 313] on input "text" at bounding box center [635, 302] width 699 height 31
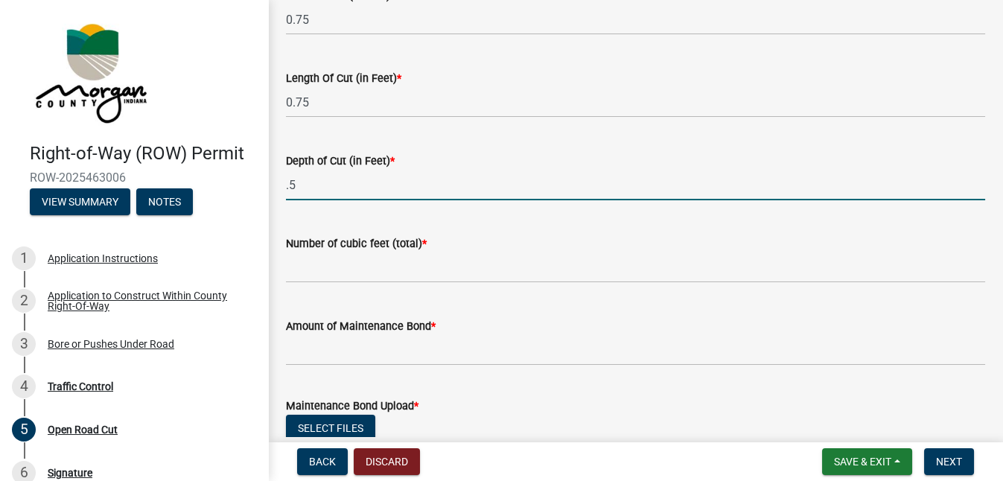
scroll to position [135, 0]
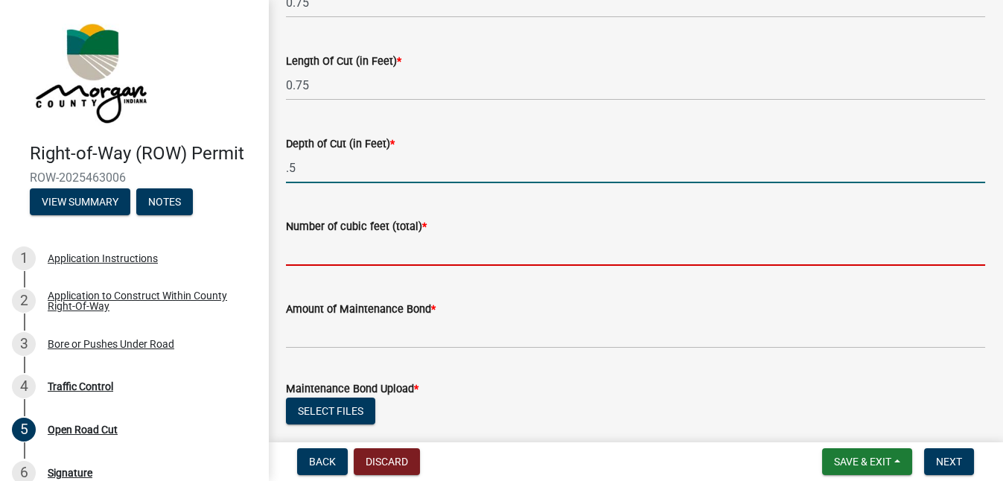
type input "0.5"
click at [326, 253] on input "text" at bounding box center [635, 250] width 699 height 31
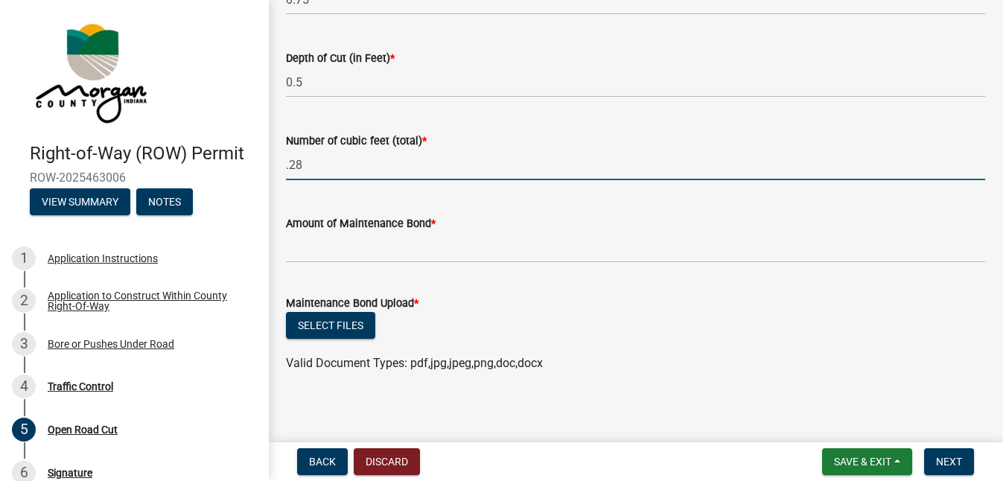
scroll to position [228, 0]
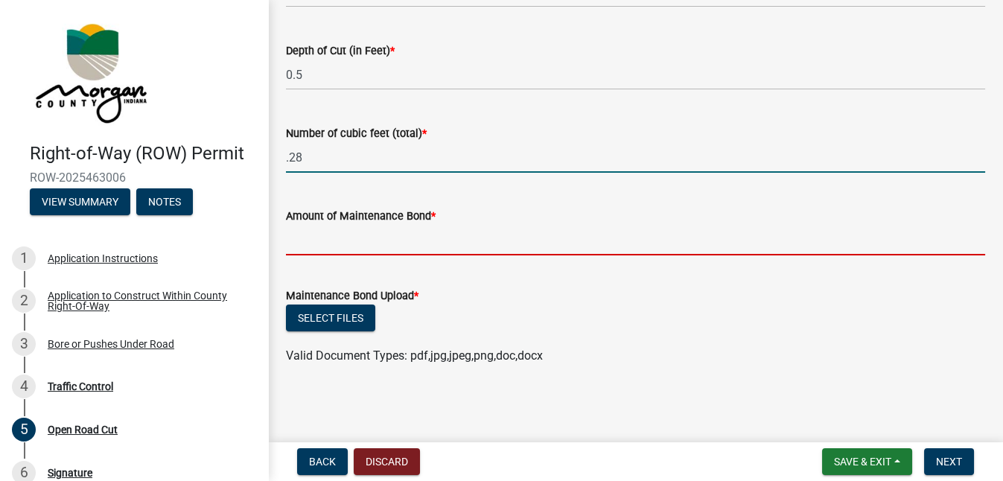
type input "0.28"
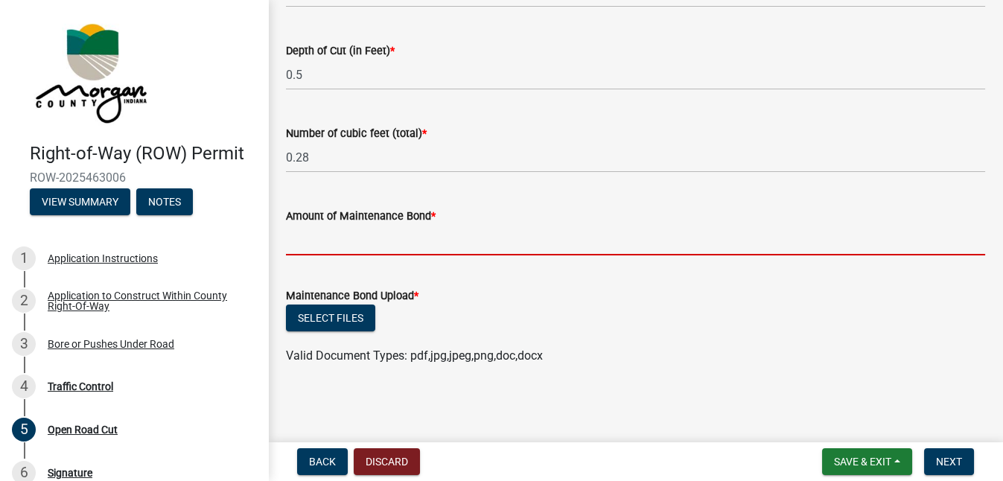
click at [372, 252] on input "text" at bounding box center [635, 240] width 699 height 31
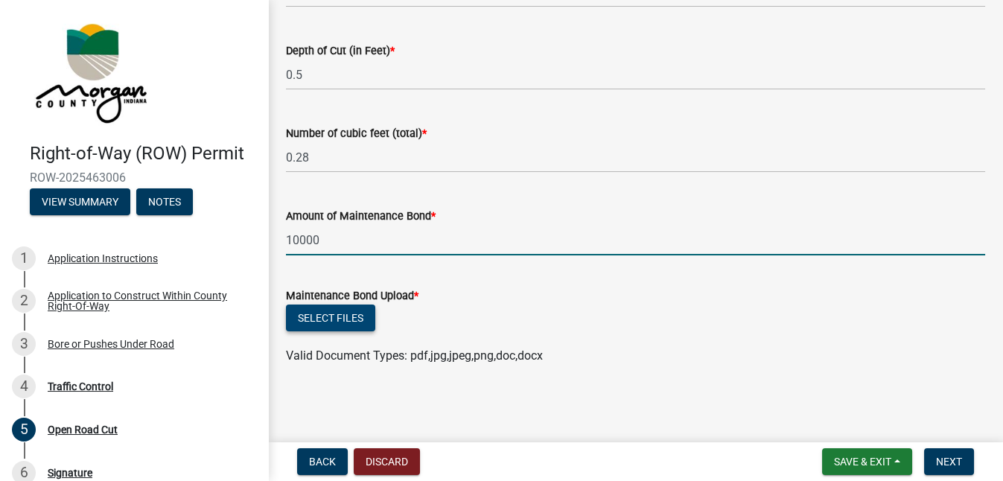
type input "10000"
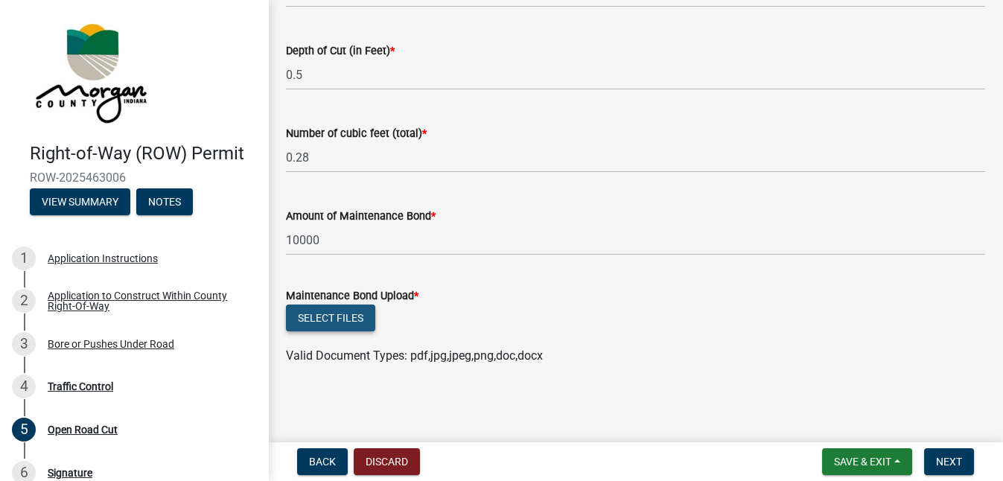
click at [343, 326] on button "Select files" at bounding box center [330, 318] width 89 height 27
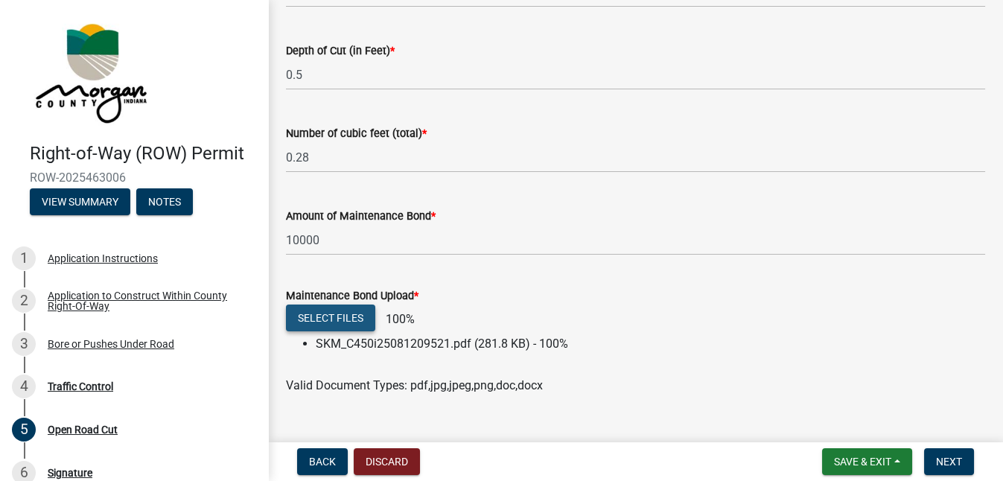
click at [351, 313] on button "Select files" at bounding box center [330, 318] width 89 height 27
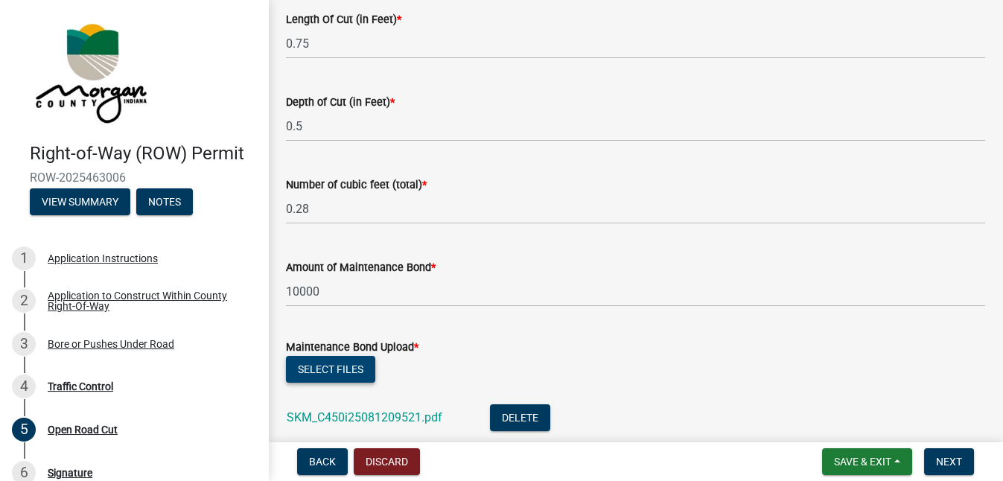
scroll to position [311, 0]
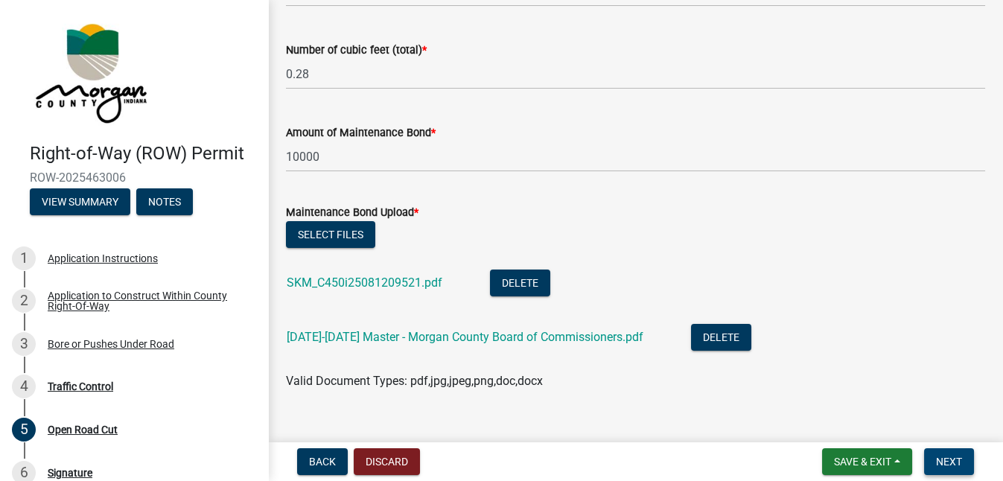
click at [948, 465] on span "Next" at bounding box center [949, 462] width 26 height 12
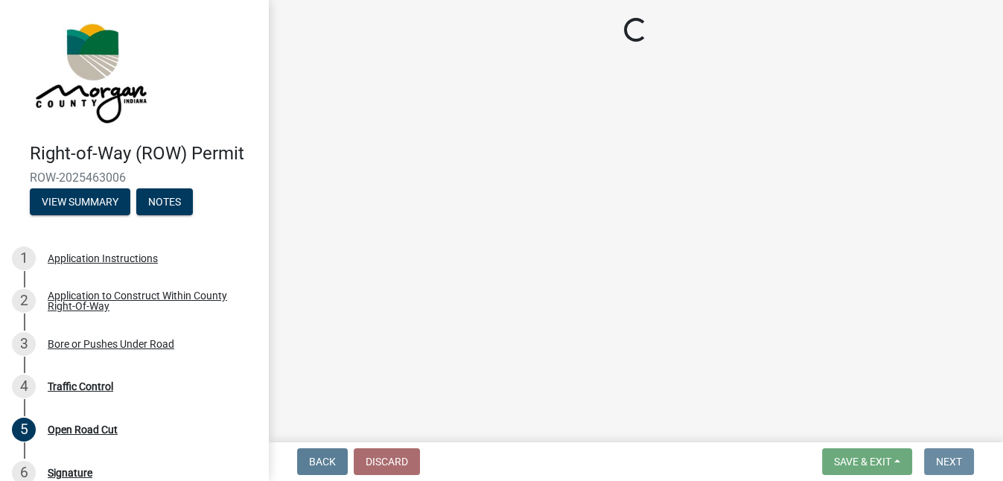
scroll to position [0, 0]
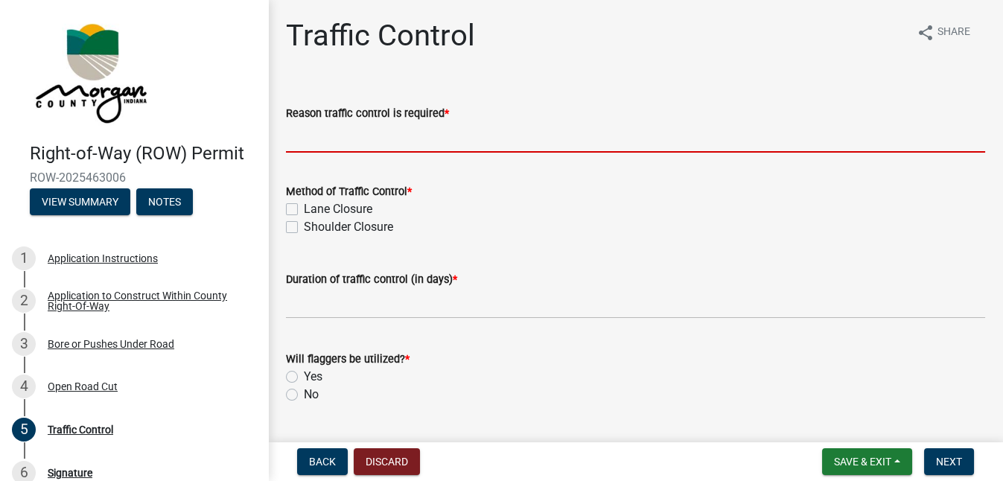
click at [477, 143] on input "Reason traffic control is required *" at bounding box center [635, 137] width 699 height 31
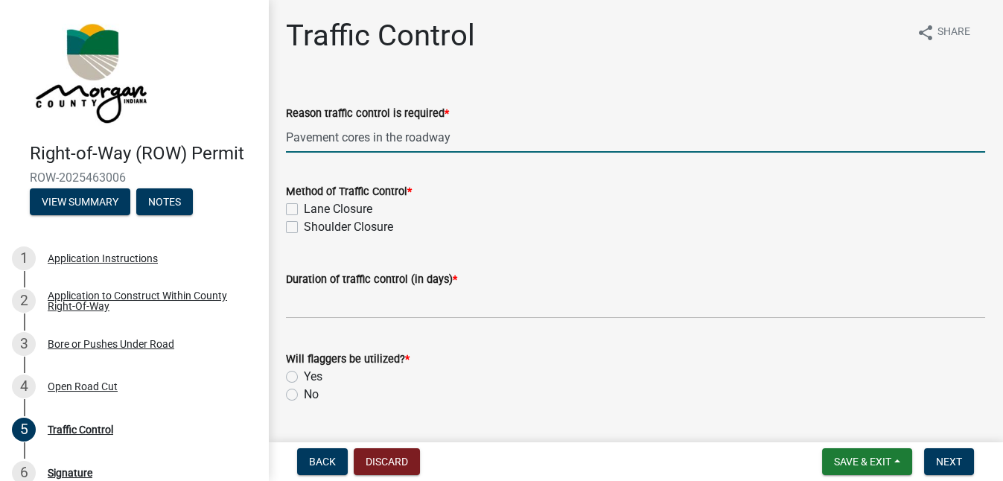
type input "Pavement cores in the roadway"
click at [304, 209] on label "Lane Closure" at bounding box center [338, 209] width 68 height 18
click at [304, 209] on input "Lane Closure" at bounding box center [309, 205] width 10 height 10
checkbox input "true"
checkbox input "false"
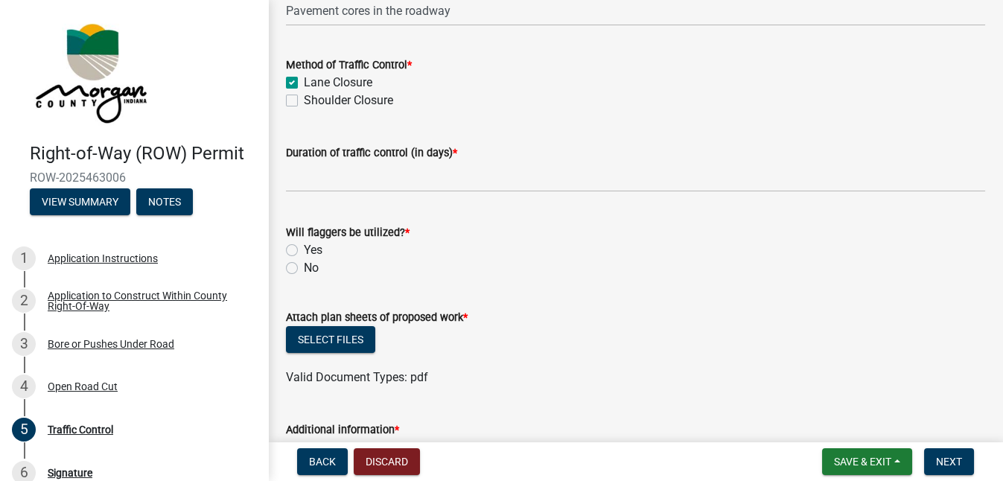
scroll to position [135, 0]
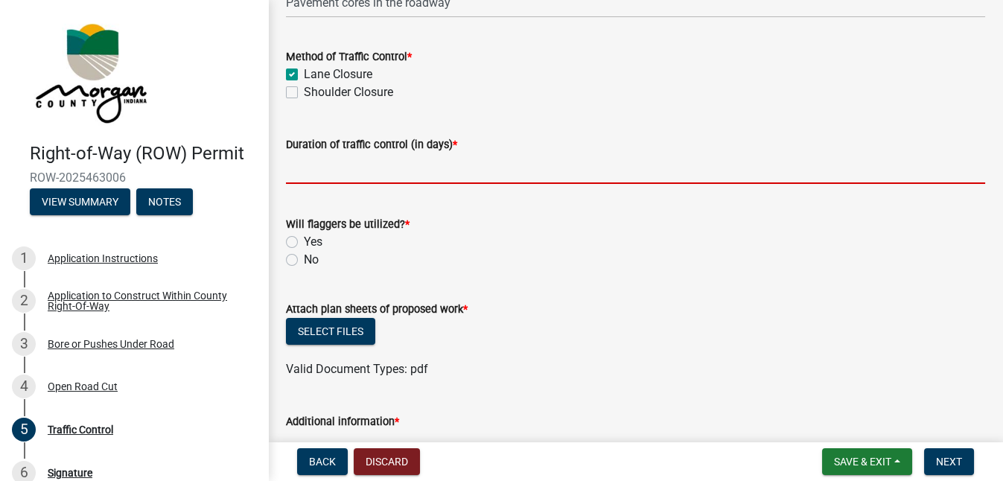
click at [351, 173] on input "text" at bounding box center [635, 168] width 699 height 31
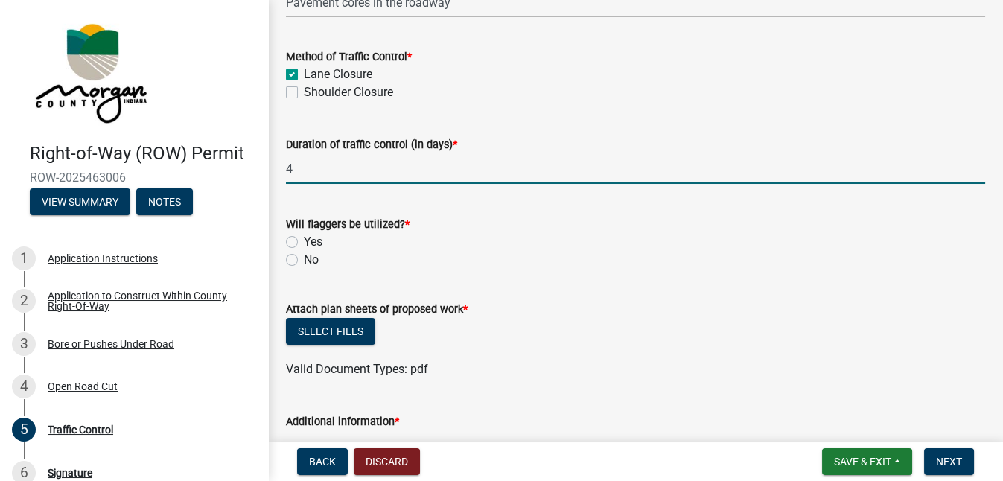
type input "4"
click at [304, 240] on label "Yes" at bounding box center [313, 242] width 19 height 18
click at [304, 240] on input "Yes" at bounding box center [309, 238] width 10 height 10
radio input "true"
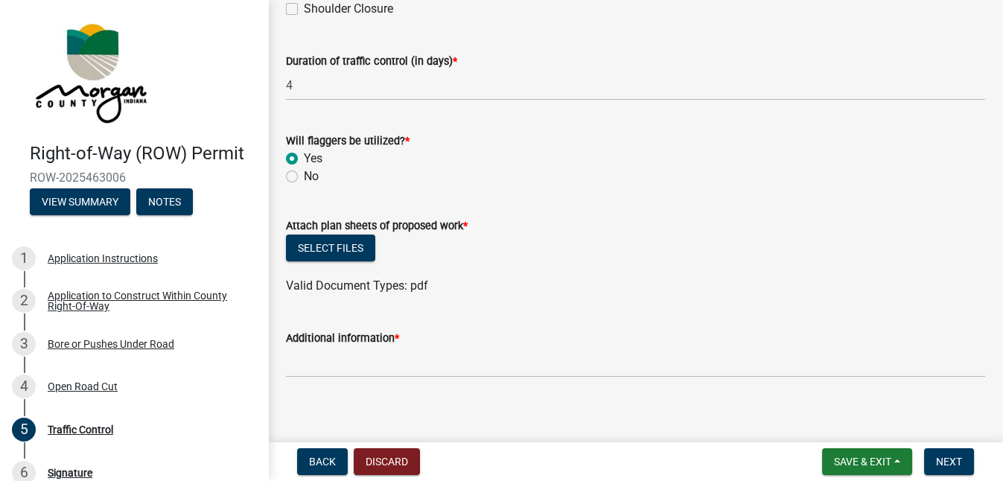
scroll to position [229, 0]
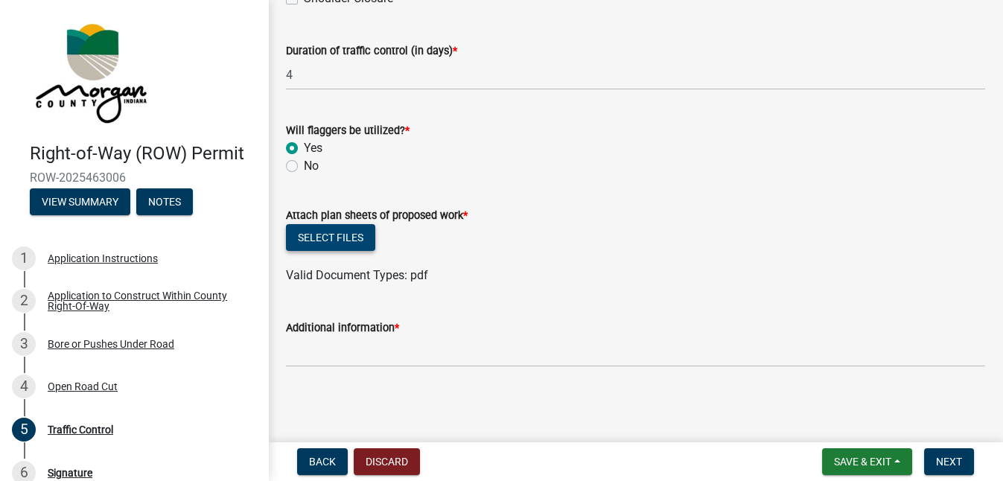
click at [344, 246] on button "Select files" at bounding box center [330, 237] width 89 height 27
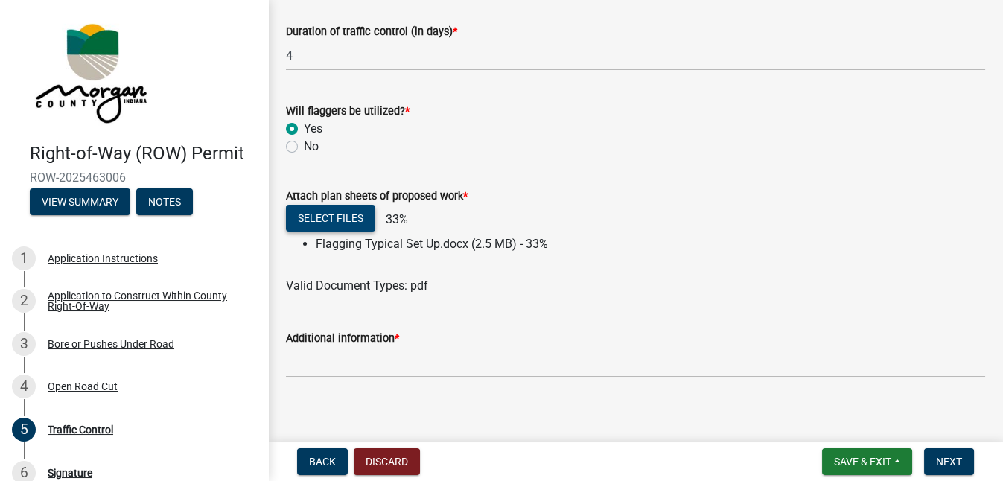
scroll to position [258, 0]
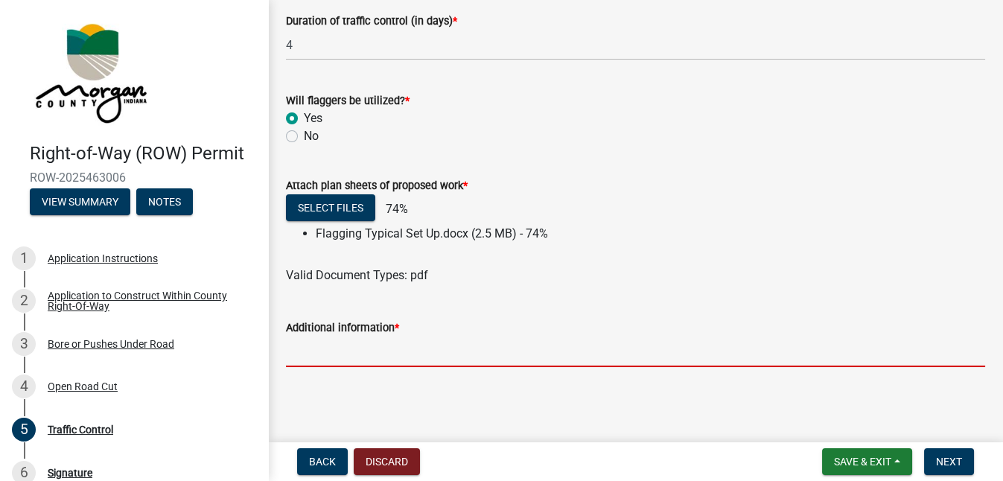
click at [355, 359] on input "Additional information *" at bounding box center [635, 352] width 699 height 31
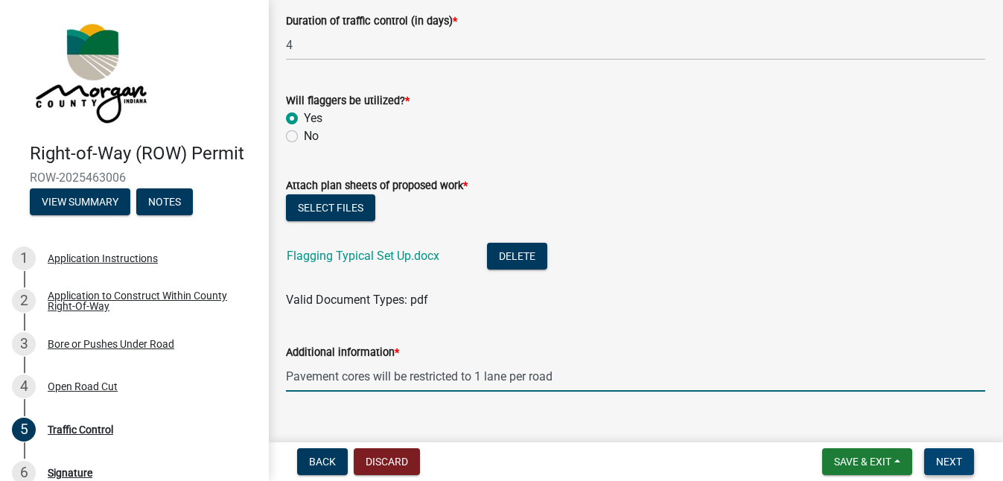
type input "Pavement cores will be restricted to 1 lane per road"
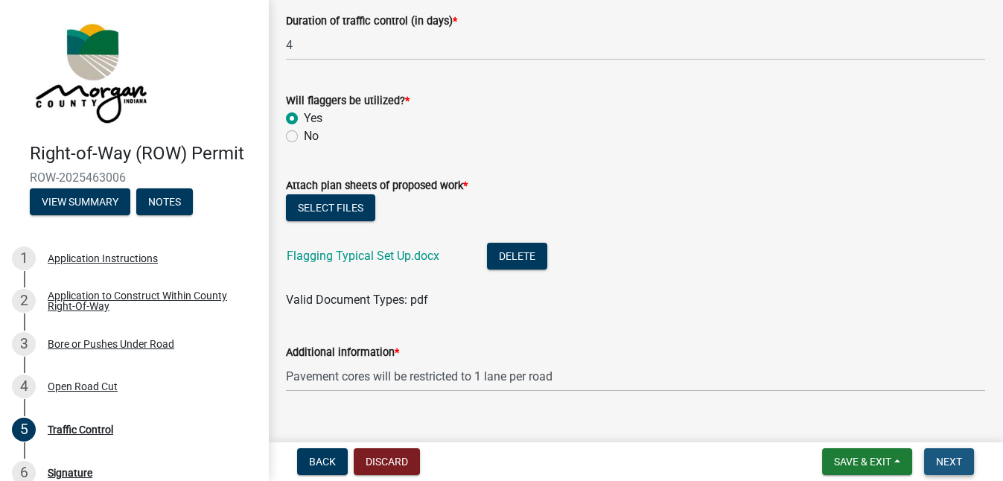
click at [966, 465] on button "Next" at bounding box center [949, 461] width 50 height 27
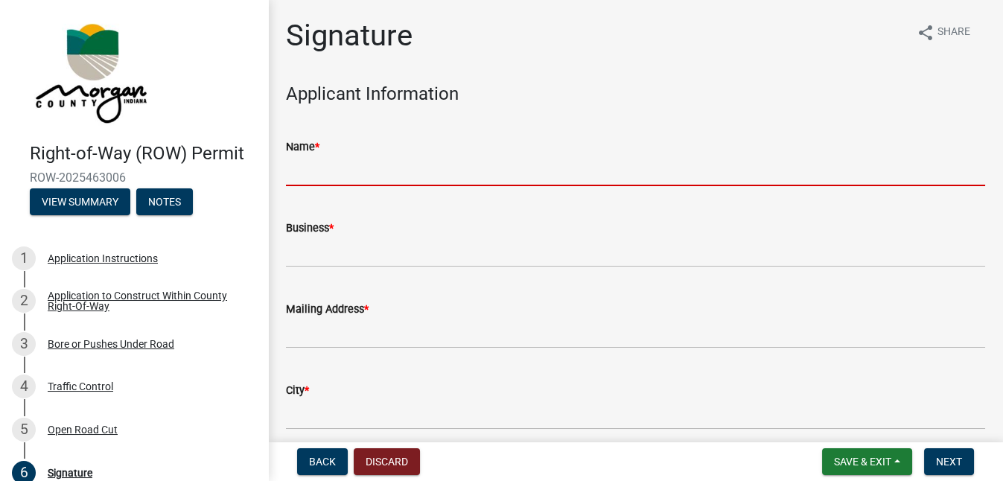
click at [334, 171] on input "Name *" at bounding box center [635, 171] width 699 height 31
type input "[PERSON_NAME] [PERSON_NAME]"
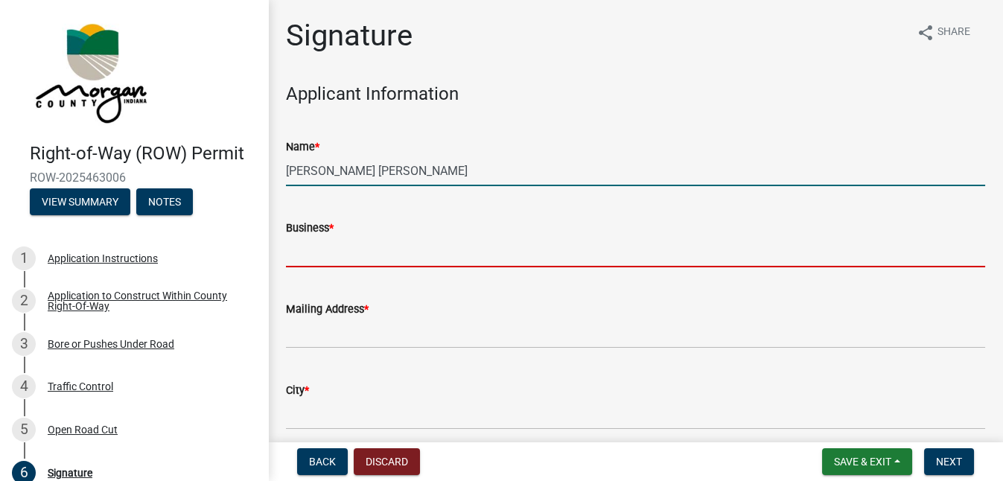
type input "Patriot Engineering and Environmental"
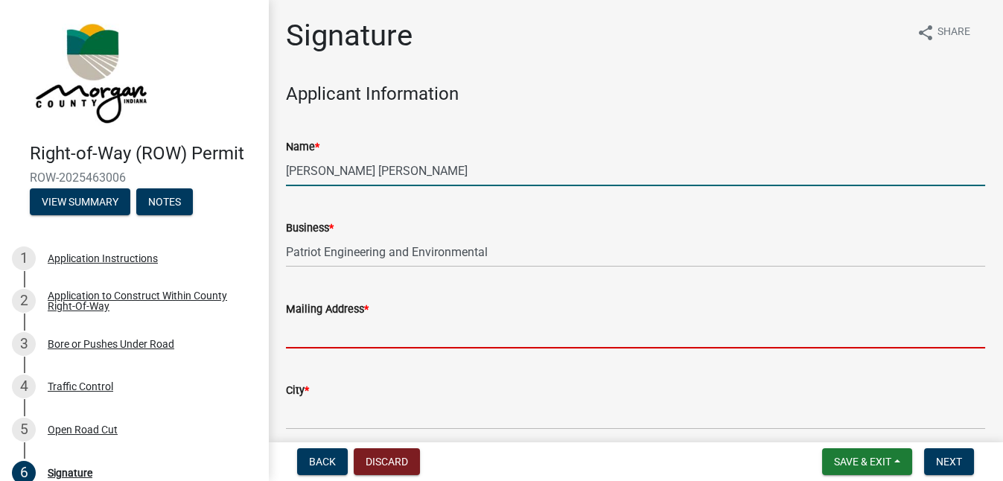
type input "[STREET_ADDRESS]"
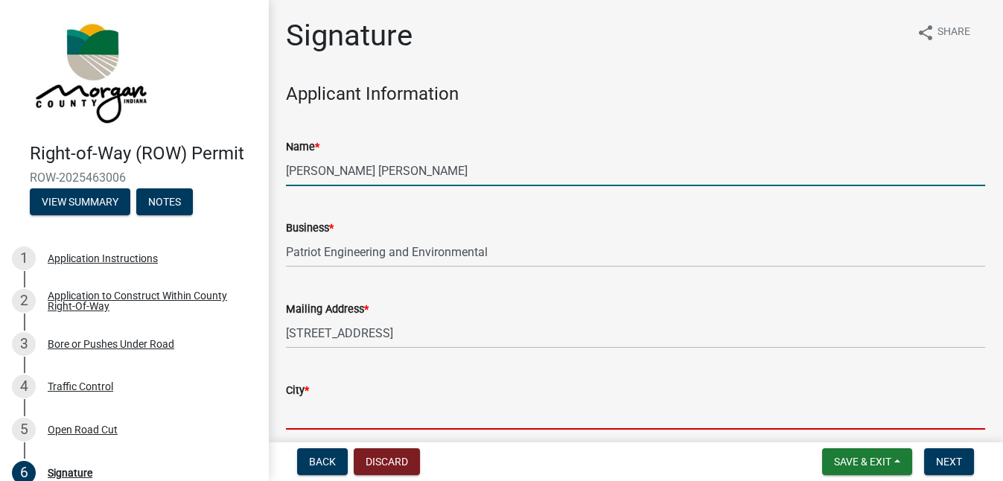
type input "[GEOGRAPHIC_DATA], [GEOGRAPHIC_DATA]"
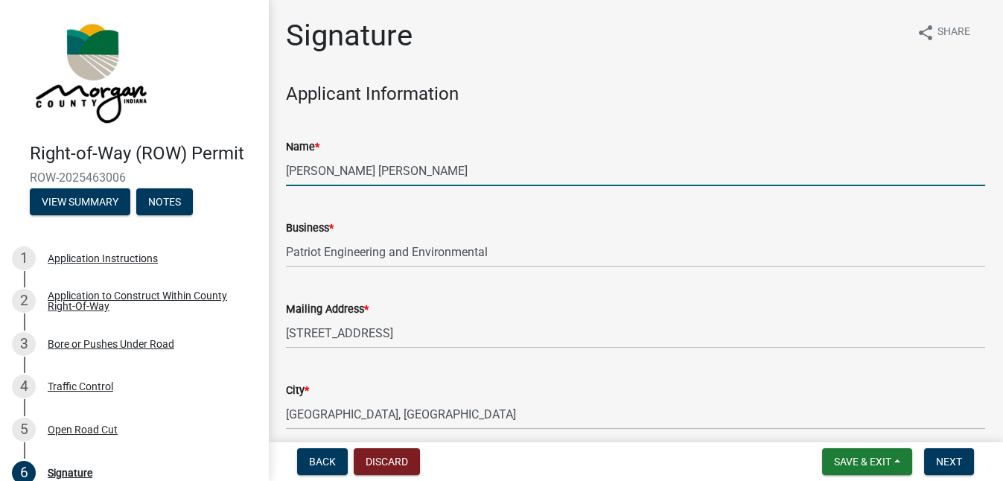
type input "46250"
type input "[EMAIL_ADDRESS][DOMAIN_NAME]"
type input "8124707166"
type input "Patriot Engineering and Environmental"
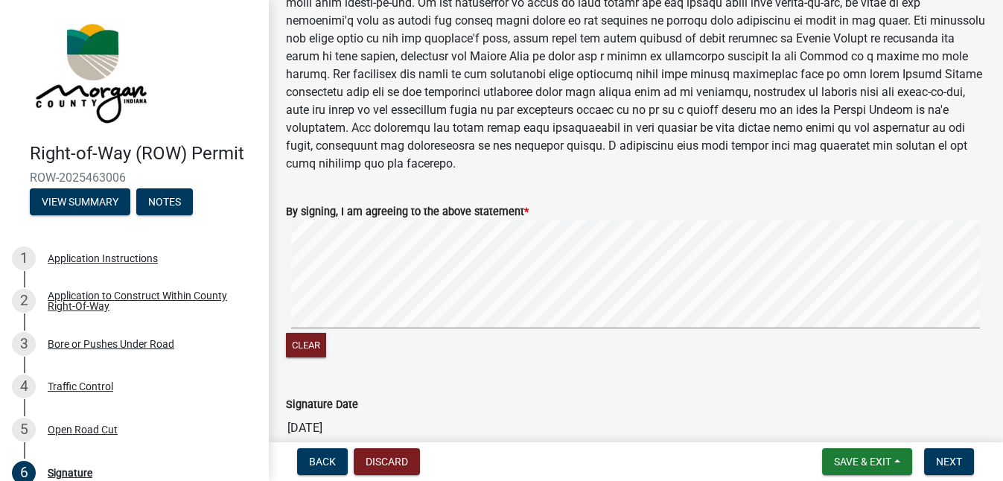
scroll to position [937, 0]
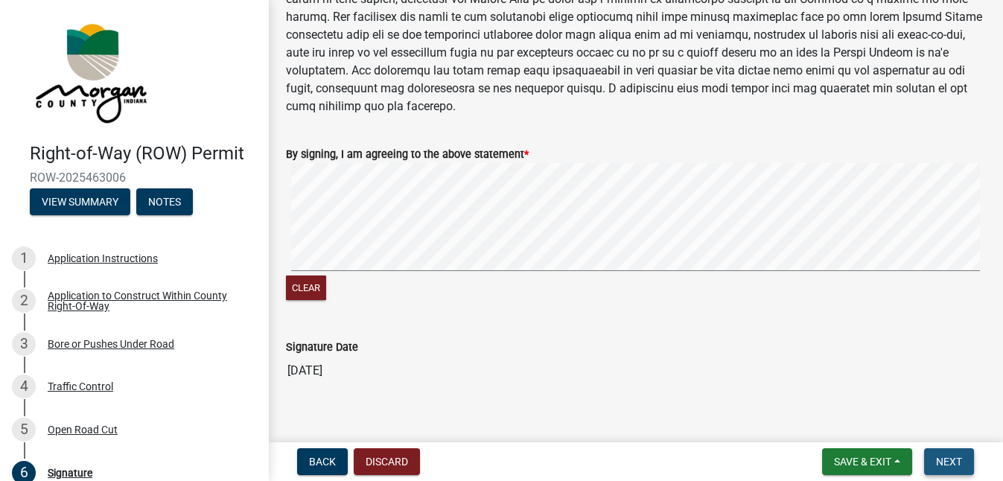
click at [952, 473] on button "Next" at bounding box center [949, 461] width 50 height 27
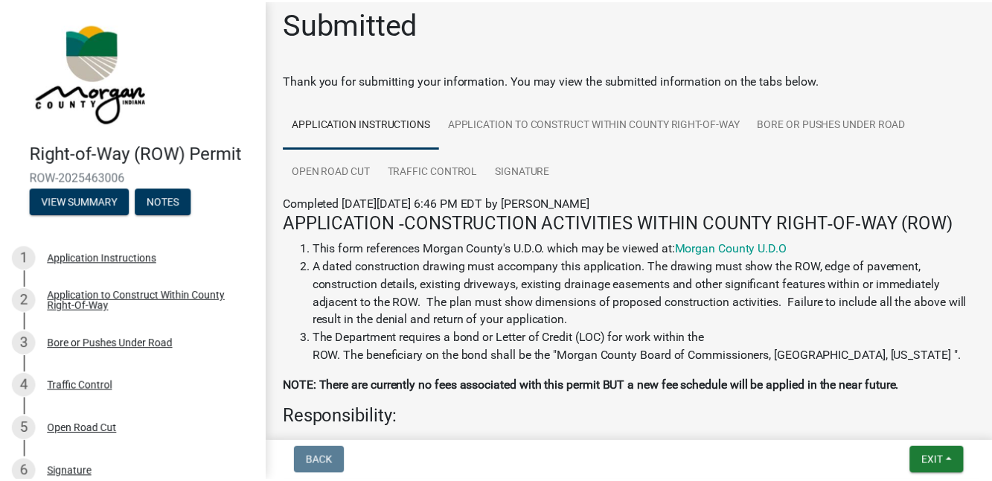
scroll to position [0, 0]
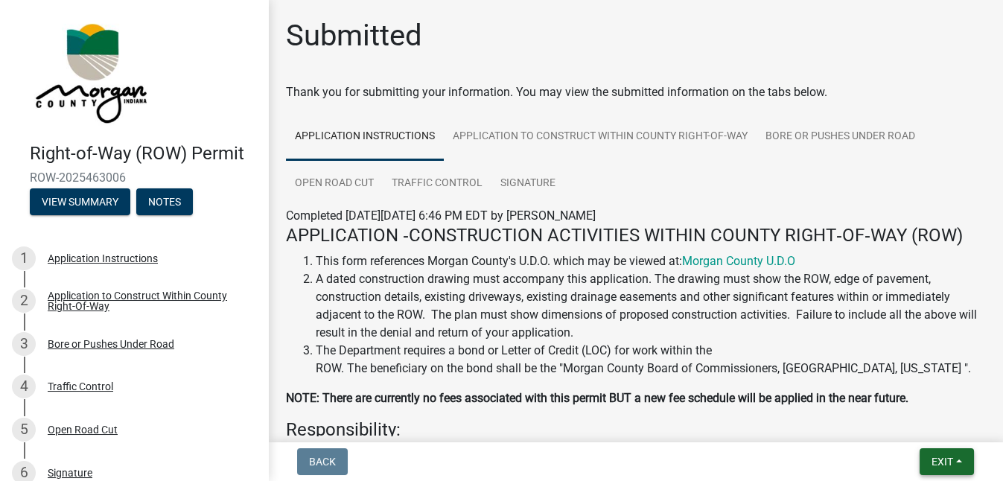
click at [957, 471] on button "Exit" at bounding box center [947, 461] width 54 height 27
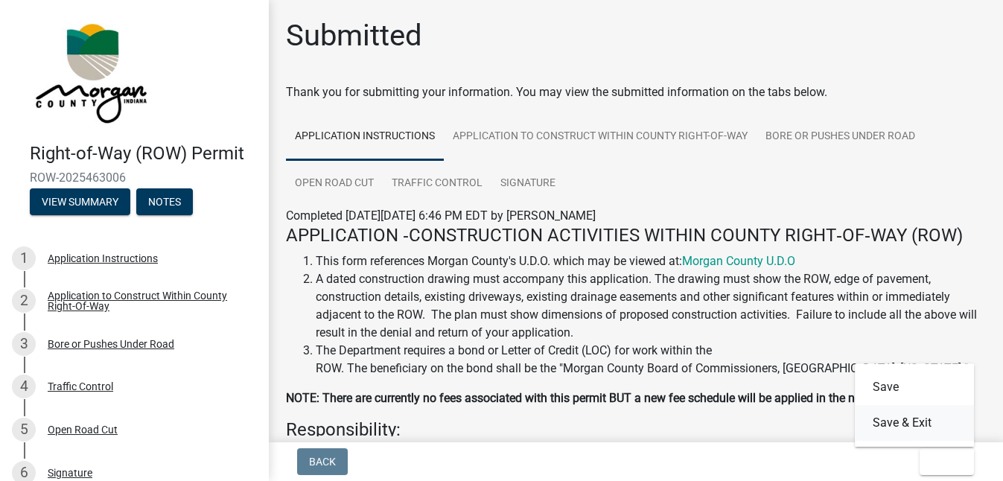
click at [928, 432] on button "Save & Exit" at bounding box center [914, 423] width 119 height 36
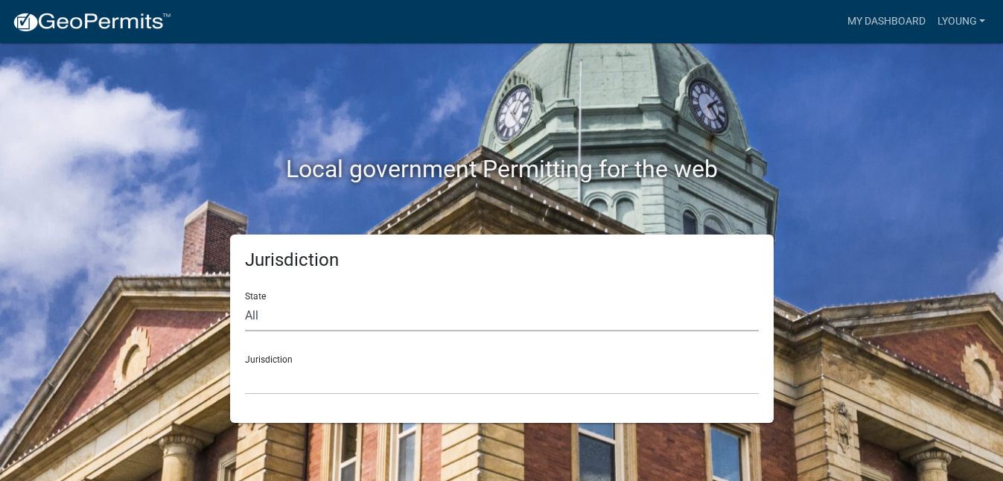
click at [276, 322] on select "All [US_STATE] [US_STATE] [US_STATE] [US_STATE] [US_STATE] [US_STATE] [US_STATE…" at bounding box center [502, 316] width 514 height 31
select select "[US_STATE]"
click at [245, 301] on select "All [US_STATE] [US_STATE] [US_STATE] [US_STATE] [US_STATE] [US_STATE] [US_STATE…" at bounding box center [502, 316] width 514 height 31
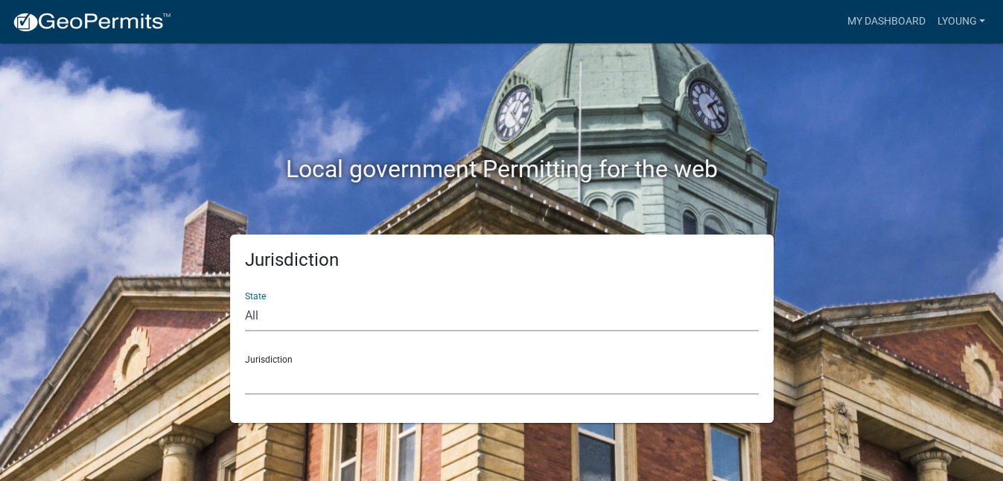
click at [293, 386] on select "City of [GEOGRAPHIC_DATA], [US_STATE] City of [GEOGRAPHIC_DATA], [US_STATE] Cit…" at bounding box center [502, 379] width 514 height 31
